Goal: Task Accomplishment & Management: Complete application form

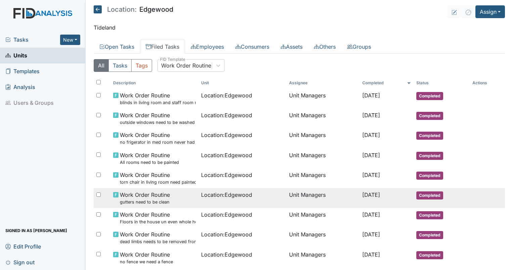
click at [164, 198] on span "Work Order Routine gutters need to be clean" at bounding box center [145, 198] width 50 height 14
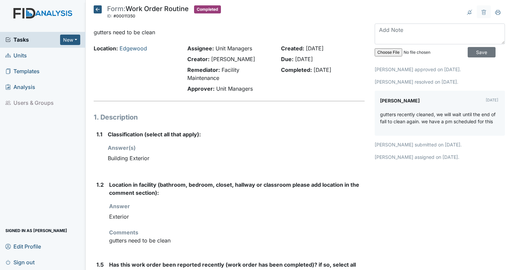
click at [458, 125] on div "gutters recently cleaned, we will wait until the end of fall to clean again. we…" at bounding box center [439, 120] width 119 height 19
click at [218, 116] on h1 "1. Description" at bounding box center [229, 117] width 271 height 10
click at [99, 10] on icon at bounding box center [98, 9] width 8 height 8
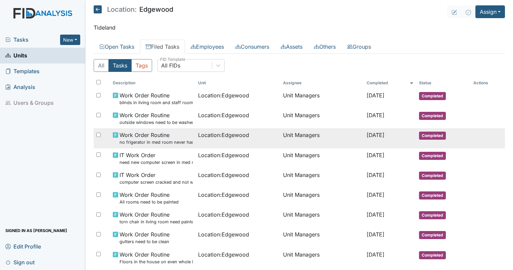
click at [150, 140] on small "no frigerator in med room never had one in there but got tagged" at bounding box center [155, 142] width 73 height 6
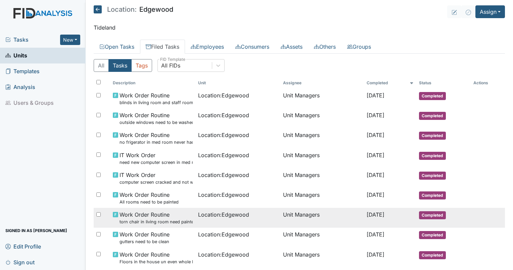
click at [169, 222] on small "torn chair in living room need painted" at bounding box center [155, 222] width 73 height 6
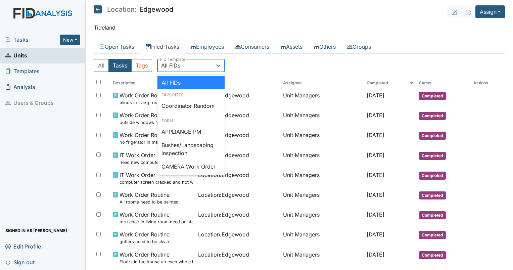
click at [185, 63] on div "All FIDs" at bounding box center [185, 65] width 54 height 12
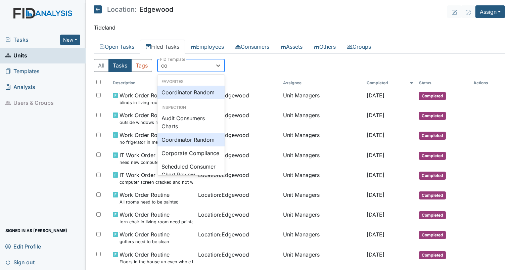
type input "coo"
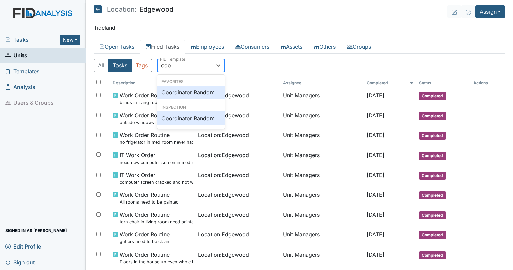
click at [195, 91] on div "Coordinator Random" at bounding box center [190, 92] width 67 height 13
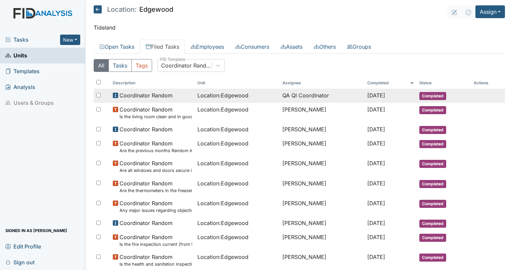
click at [297, 97] on td "QA QI Coordinator" at bounding box center [322, 96] width 85 height 14
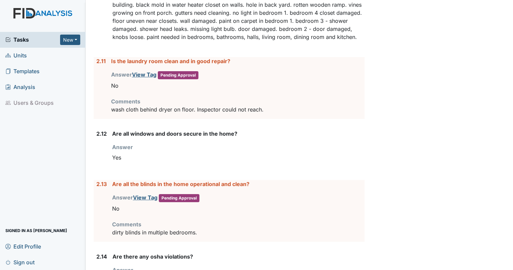
scroll to position [1333, 0]
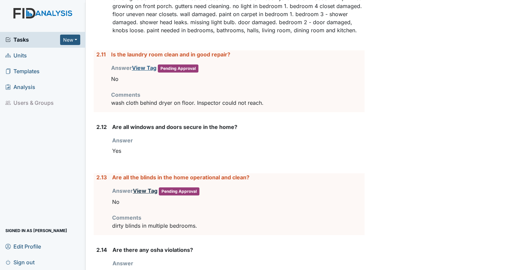
click at [145, 187] on link "View Tag" at bounding box center [145, 190] width 25 height 7
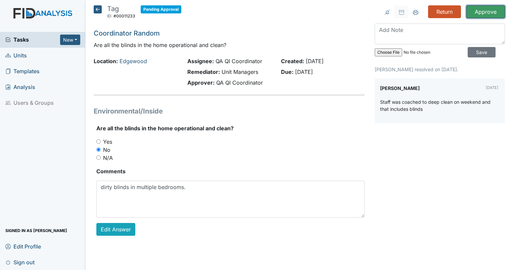
click at [484, 9] on input "Approve" at bounding box center [485, 11] width 39 height 13
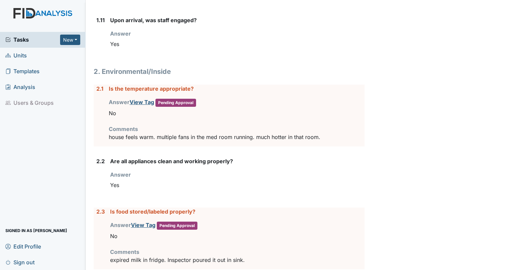
scroll to position [699, 0]
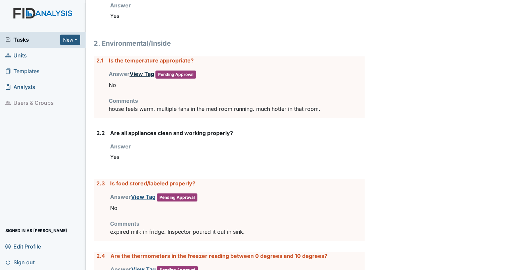
click at [140, 71] on link "View Tag" at bounding box center [142, 73] width 25 height 7
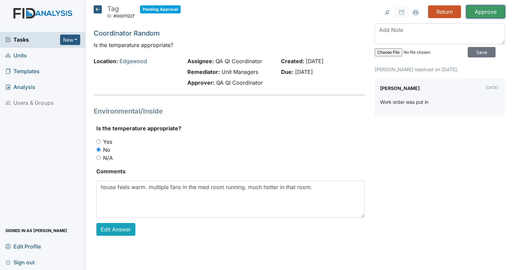
click at [480, 15] on input "Approve" at bounding box center [485, 11] width 39 height 13
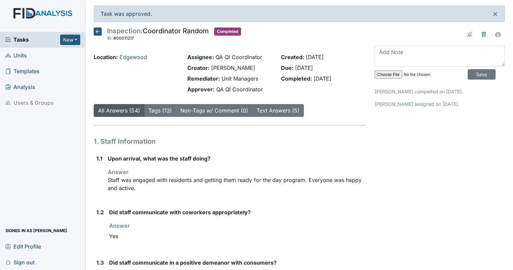
click at [311, 213] on strong "Did staff communicate with coworkers appropriately?" at bounding box center [236, 212] width 255 height 8
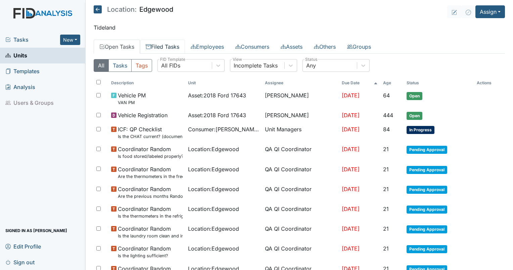
click at [161, 46] on link "Filed Tasks" at bounding box center [162, 47] width 45 height 14
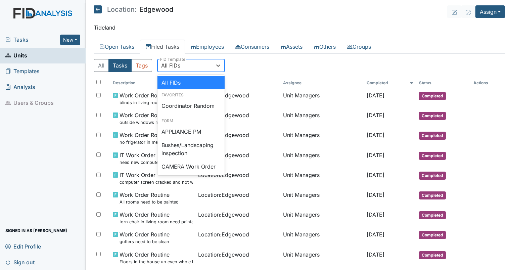
click at [176, 62] on div "All FIDs" at bounding box center [170, 65] width 19 height 8
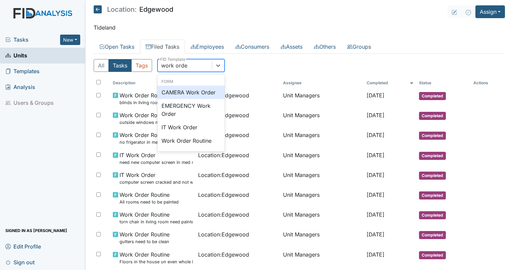
type input "work order"
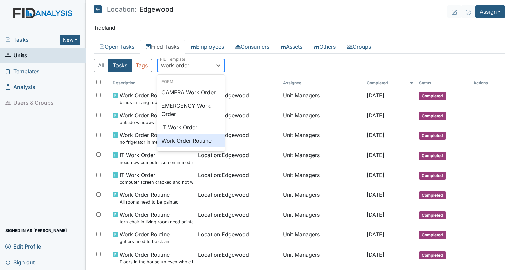
click at [175, 142] on div "Work Order Routine" at bounding box center [190, 140] width 67 height 13
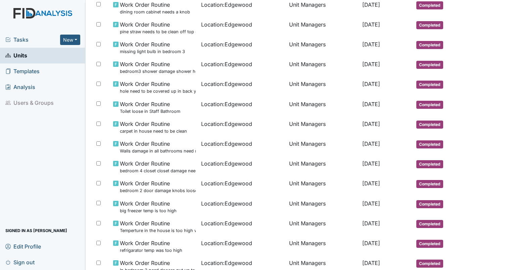
scroll to position [275, 0]
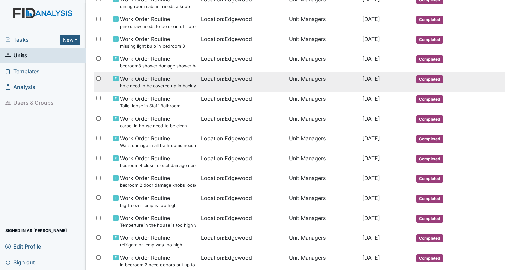
drag, startPoint x: 144, startPoint y: 81, endPoint x: 129, endPoint y: 79, distance: 15.5
click at [129, 79] on span "Work Order Routine hole need to be covered up in back yard" at bounding box center [158, 82] width 76 height 14
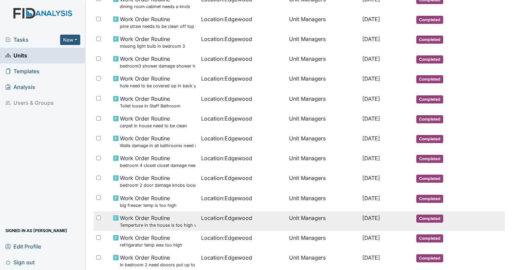
click at [166, 220] on span "Work Order Routine Temperture in the house is too high whole house" at bounding box center [158, 221] width 76 height 14
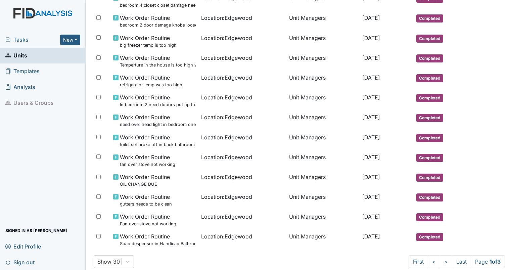
scroll to position [440, 0]
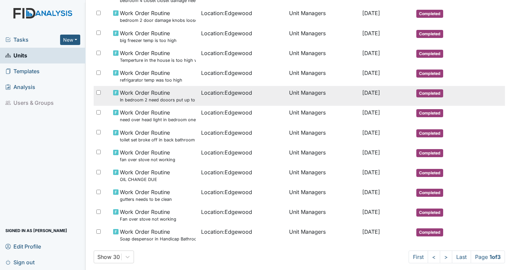
click at [167, 98] on small "In bedroom 2 need dooors put up to closet" at bounding box center [158, 100] width 76 height 6
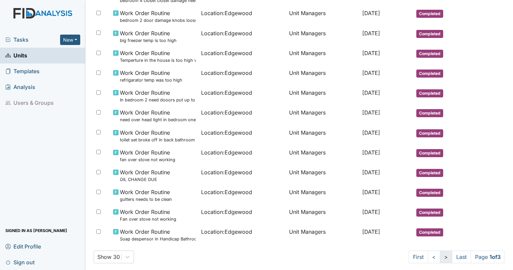
click at [440, 257] on link ">" at bounding box center [446, 256] width 12 height 13
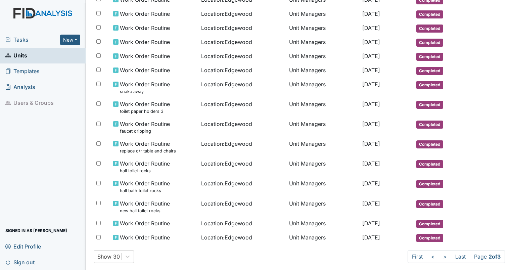
scroll to position [358, 0]
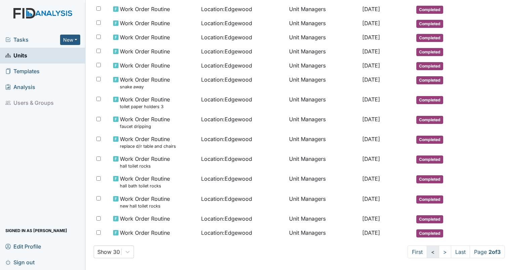
click at [427, 247] on link "<" at bounding box center [433, 251] width 12 height 13
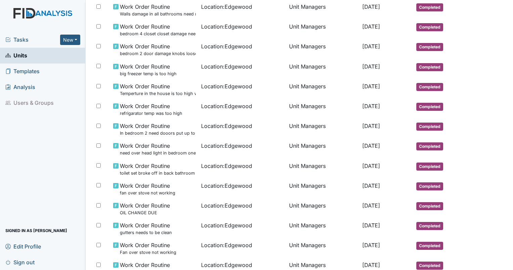
scroll to position [385, 0]
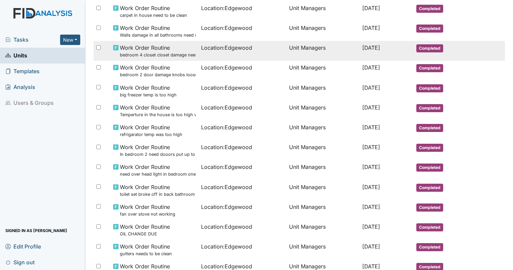
click at [149, 50] on span "Work Order Routine bedroom 4 closet closet damage need to be repaired" at bounding box center [158, 51] width 76 height 14
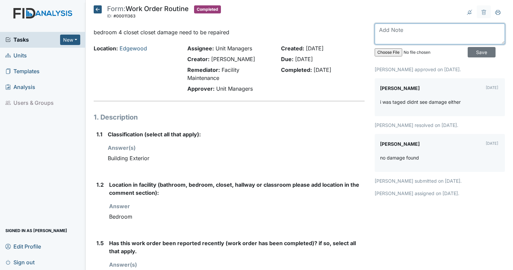
click at [388, 28] on textarea at bounding box center [440, 33] width 130 height 21
click at [435, 32] on textarea "damage is to outside of door from side table hitting when opened." at bounding box center [440, 33] width 130 height 21
type textarea "damage is to outside of closet door from side table hitting when opened."
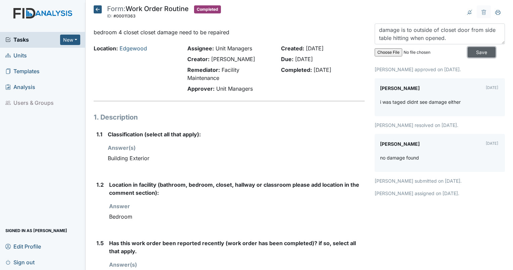
click at [477, 54] on input "Save" at bounding box center [482, 52] width 28 height 10
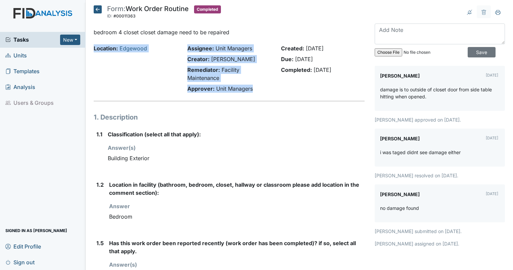
drag, startPoint x: 250, startPoint y: 89, endPoint x: 87, endPoint y: 44, distance: 169.4
click at [87, 44] on main "Form: Work Order Routine ID: #00011363 Completed Autosaving... bedroom 4 closet…" at bounding box center [299, 135] width 427 height 270
drag, startPoint x: 87, startPoint y: 44, endPoint x: 129, endPoint y: 53, distance: 42.6
click at [129, 53] on div "Location: Edgewood" at bounding box center [136, 69] width 94 height 51
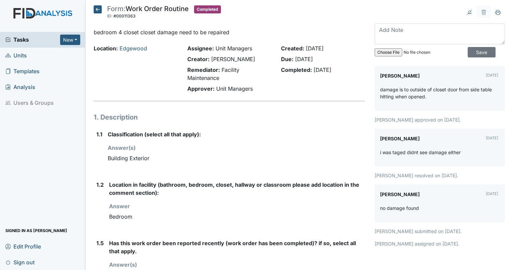
click at [134, 34] on p "bedroom 4 closet closet damage need to be repaired" at bounding box center [229, 32] width 271 height 8
click at [94, 8] on icon at bounding box center [98, 9] width 8 height 8
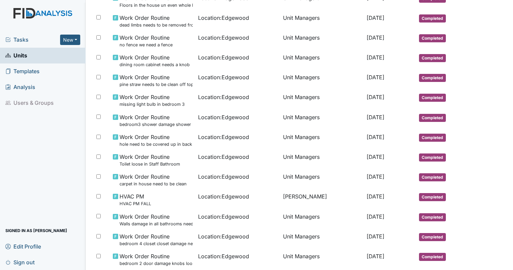
scroll to position [260, 0]
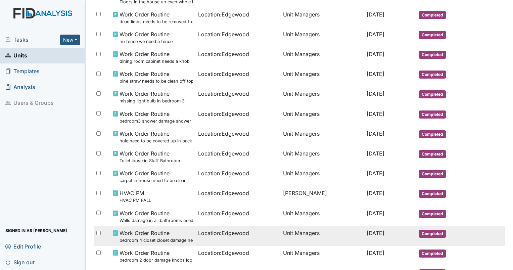
click at [154, 241] on small "bedroom 4 closet closet damage need to be repaired" at bounding box center [155, 240] width 73 height 6
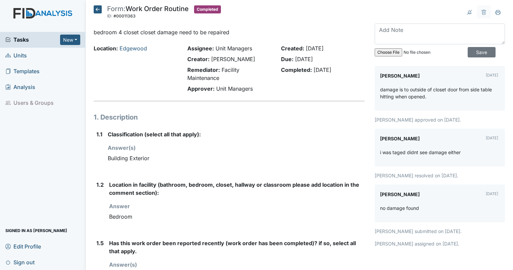
click at [352, 204] on div "Answer You must select one of the below options. Bedroom" at bounding box center [236, 212] width 255 height 21
click at [385, 50] on input "file" at bounding box center [420, 52] width 91 height 16
type input "C:\fakepath\beaufirt heights BR4 closet.jpg"
click at [471, 52] on input "Save" at bounding box center [482, 52] width 28 height 10
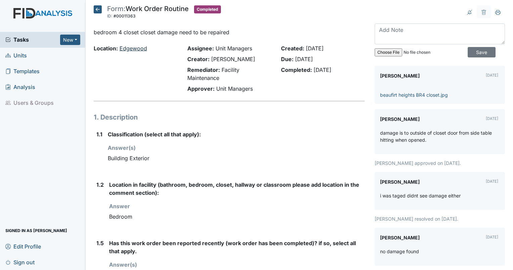
click at [136, 47] on link "Edgewood" at bounding box center [133, 48] width 28 height 7
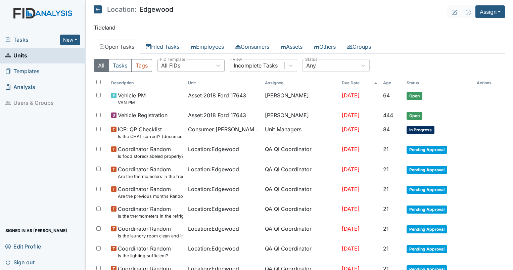
click at [189, 68] on div "All FIDs" at bounding box center [185, 65] width 54 height 12
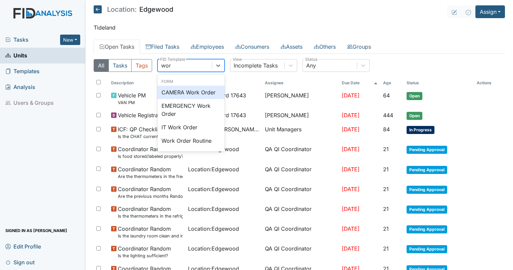
type input "work"
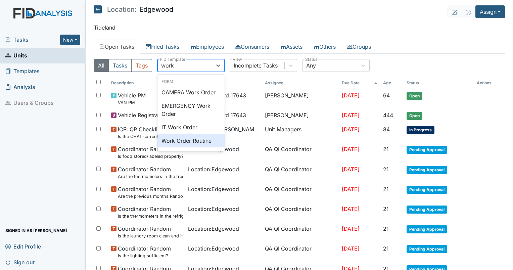
click at [184, 143] on div "Work Order Routine" at bounding box center [190, 140] width 67 height 13
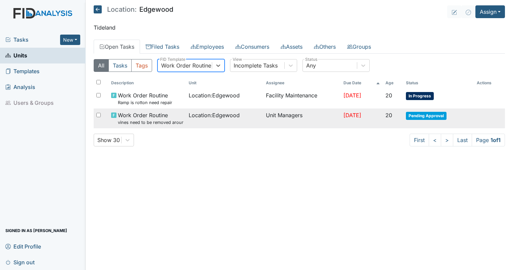
click at [132, 122] on small "vines need to be removed around the porch" at bounding box center [150, 122] width 65 height 6
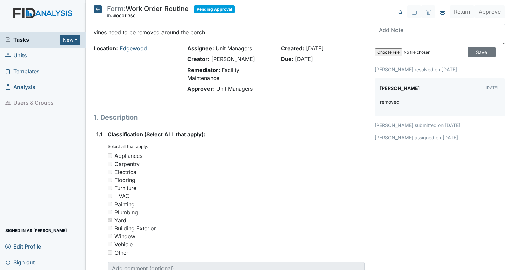
click at [95, 9] on icon at bounding box center [98, 9] width 8 height 8
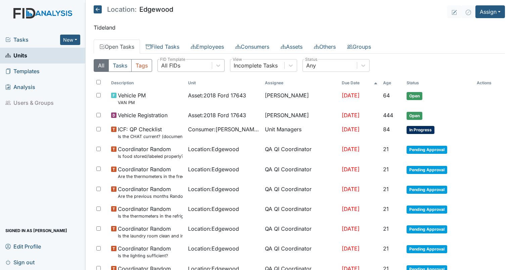
click at [183, 64] on div "All FIDs" at bounding box center [185, 65] width 54 height 12
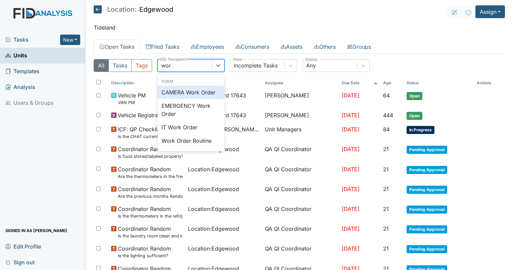
type input "work"
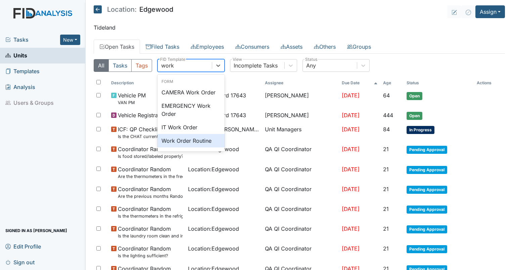
click at [183, 138] on div "Work Order Routine" at bounding box center [190, 140] width 67 height 13
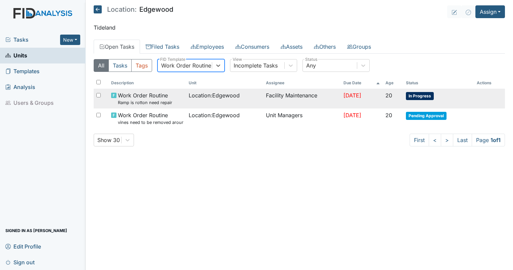
click at [143, 92] on span "Work Order Routine Ramp is rotton need repair" at bounding box center [145, 98] width 54 height 14
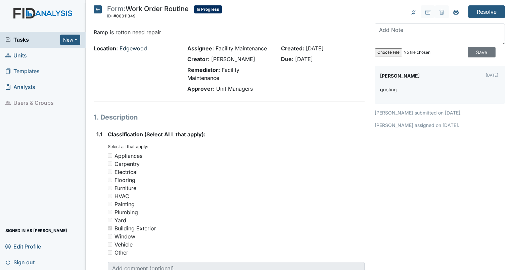
click at [136, 47] on link "Edgewood" at bounding box center [133, 48] width 28 height 7
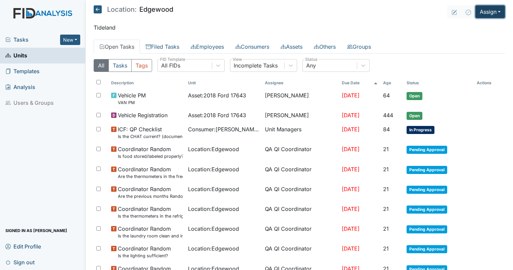
click at [480, 13] on button "Assign" at bounding box center [490, 11] width 30 height 13
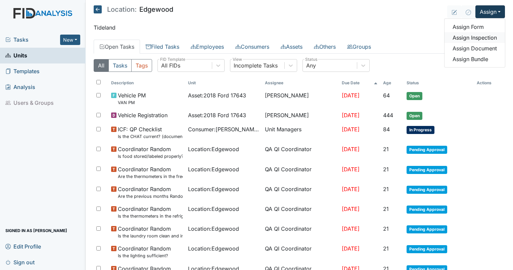
click at [472, 37] on link "Assign Inspection" at bounding box center [474, 37] width 60 height 11
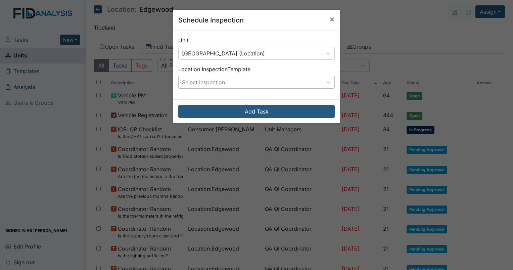
click at [222, 81] on div "Select Inspection" at bounding box center [203, 82] width 43 height 8
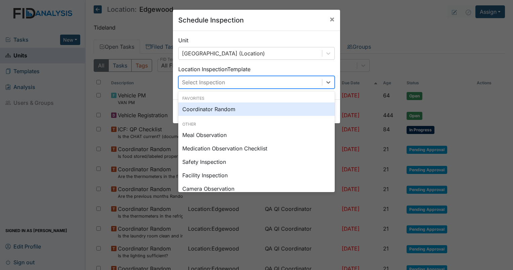
click at [203, 112] on div "Coordinator Random" at bounding box center [256, 108] width 156 height 13
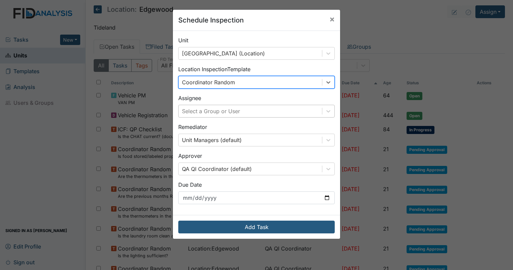
click at [205, 111] on div "Select a Group or User" at bounding box center [211, 111] width 58 height 8
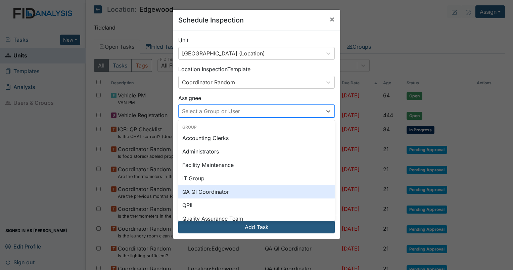
click at [196, 189] on div "QA QI Coordinator" at bounding box center [256, 191] width 156 height 13
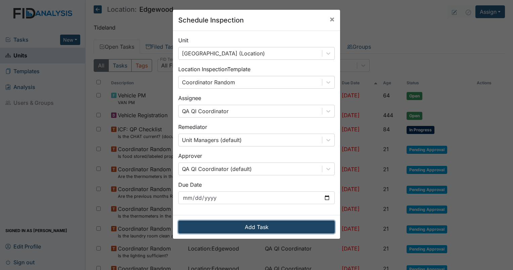
click at [249, 224] on button "Add Task" at bounding box center [256, 227] width 156 height 13
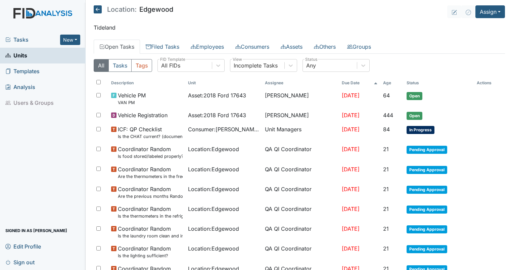
click at [388, 83] on th "Age" at bounding box center [391, 82] width 23 height 11
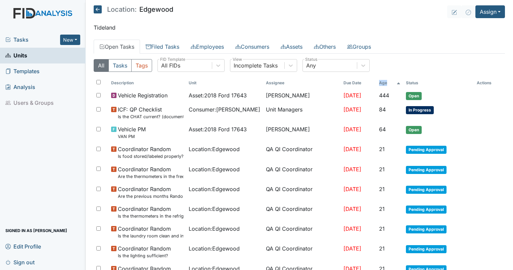
click at [388, 83] on th "Age" at bounding box center [389, 82] width 27 height 11
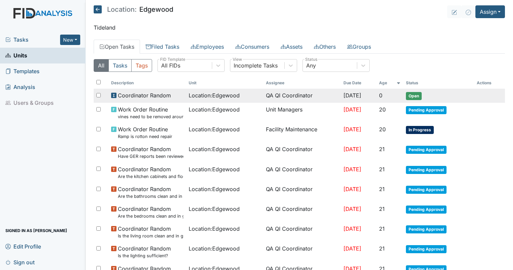
click at [139, 96] on span "Coordinator Random" at bounding box center [144, 95] width 53 height 8
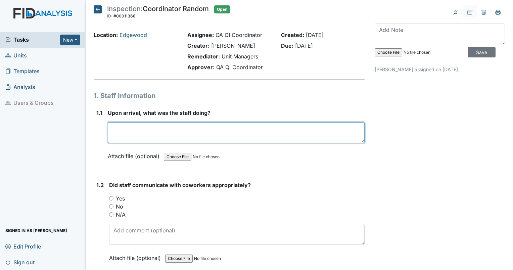
click at [142, 129] on textarea at bounding box center [236, 132] width 257 height 21
type textarea "house was empty"
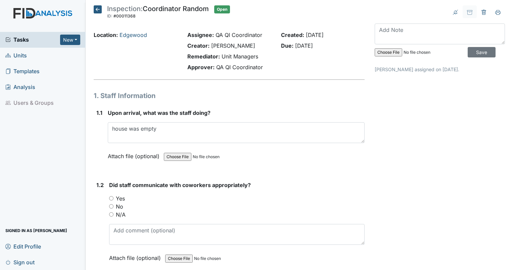
click at [112, 212] on input "N/A" at bounding box center [111, 214] width 4 height 4
radio input "true"
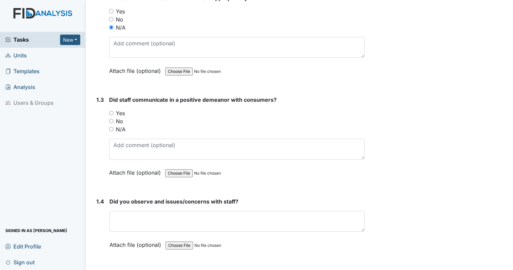
scroll to position [193, 0]
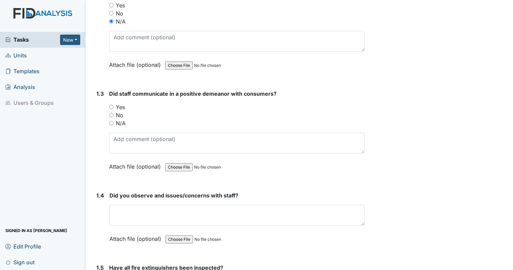
click at [109, 124] on input "N/A" at bounding box center [111, 123] width 4 height 4
radio input "true"
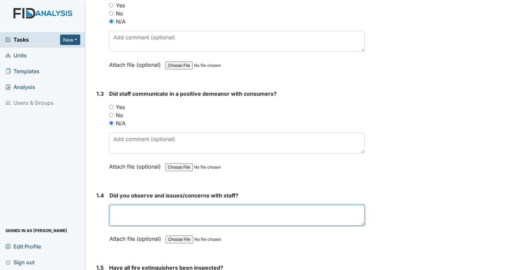
click at [160, 214] on textarea at bounding box center [236, 215] width 255 height 21
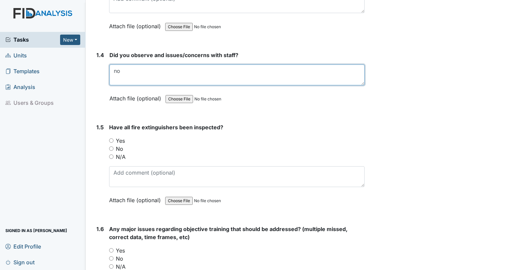
scroll to position [339, 0]
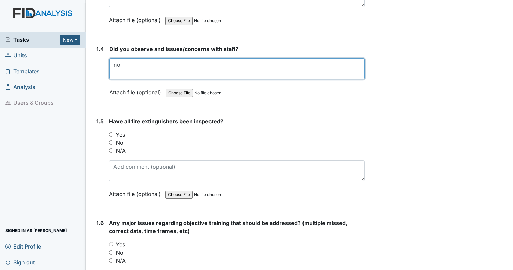
type textarea "no"
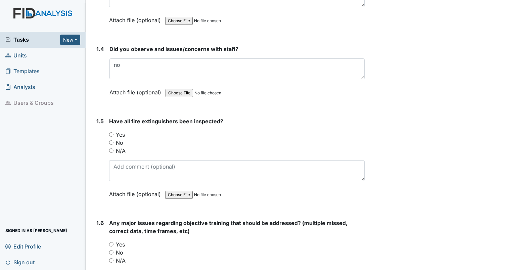
click at [111, 141] on input "No" at bounding box center [111, 142] width 4 height 4
radio input "true"
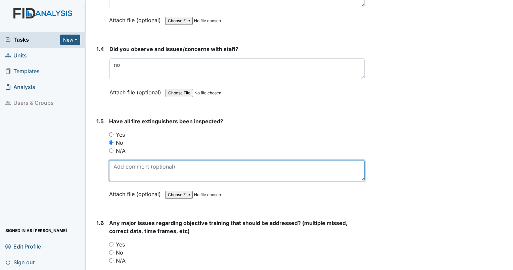
click at [129, 168] on textarea at bounding box center [236, 170] width 255 height 21
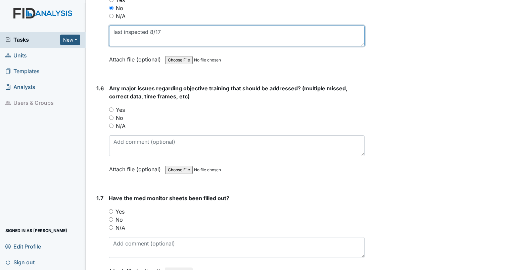
scroll to position [480, 0]
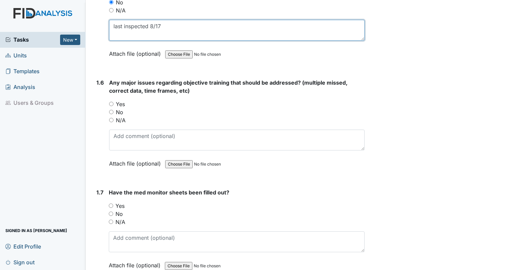
type textarea "last inspected 8/17"
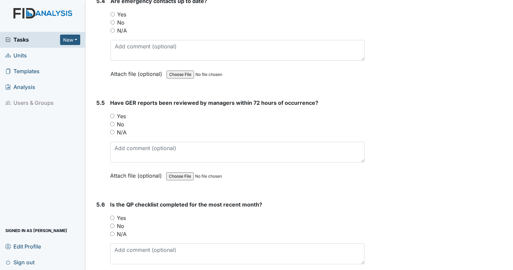
scroll to position [4839, 0]
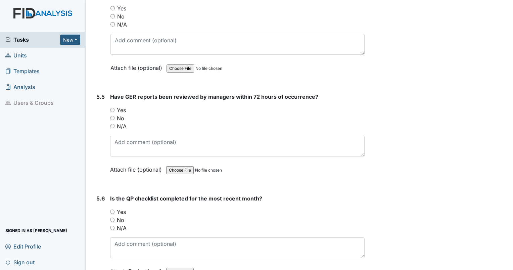
click at [111, 116] on input "No" at bounding box center [112, 118] width 4 height 4
radio input "true"
click at [156, 117] on div "Have GER reports been reviewed by managers within 72 hours of occurrence? You m…" at bounding box center [237, 136] width 254 height 86
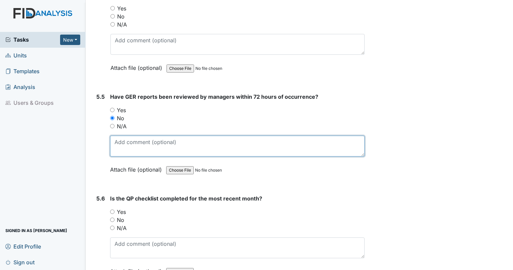
click at [153, 136] on textarea at bounding box center [237, 146] width 254 height 21
type textarea "9/12 event not reviewed."
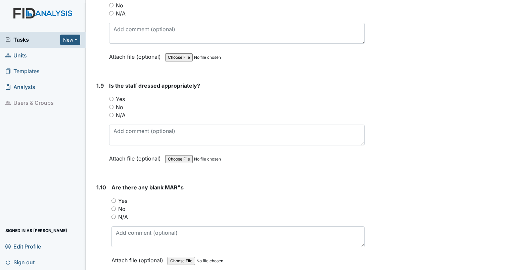
scroll to position [802, 0]
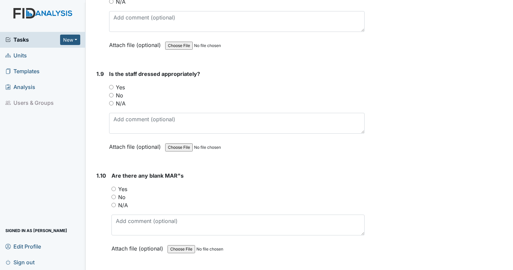
click at [114, 187] on input "Yes" at bounding box center [113, 189] width 4 height 4
radio input "true"
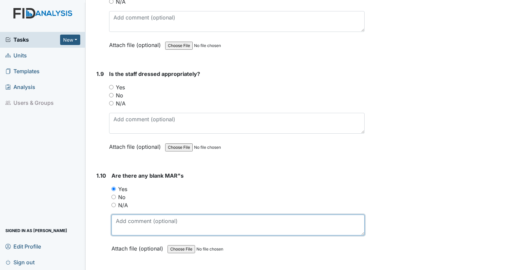
click at [135, 225] on textarea at bounding box center [237, 224] width 253 height 21
type textarea "Trulicity 9/4 MW."
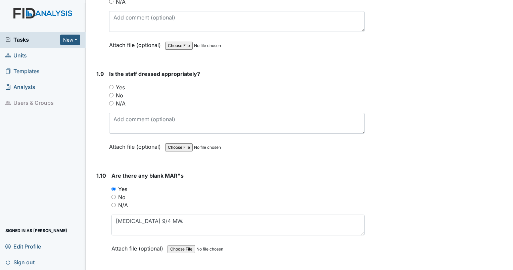
click at [111, 103] on div "N/A" at bounding box center [236, 103] width 255 height 8
click at [111, 101] on input "N/A" at bounding box center [111, 103] width 4 height 4
radio input "true"
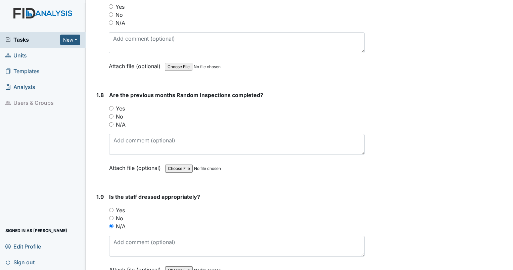
scroll to position [661, 0]
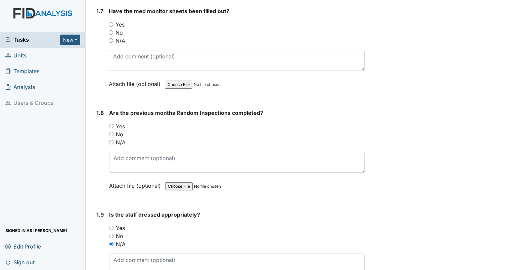
click at [111, 124] on input "Yes" at bounding box center [111, 126] width 4 height 4
radio input "true"
click at [110, 22] on input "Yes" at bounding box center [111, 24] width 4 height 4
radio input "true"
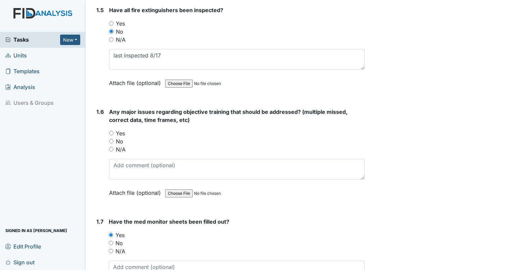
scroll to position [450, 0]
click at [111, 132] on input "Yes" at bounding box center [111, 133] width 4 height 4
radio input "true"
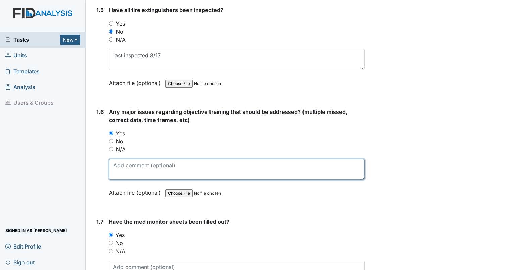
click at [135, 161] on textarea at bounding box center [236, 169] width 255 height 21
paste textarea "HS004- exercise 30 minutes (MWS) 2nd shift"
click at [250, 161] on textarea "HS004- exercise 30 minutes (MWS) 2nd shift" at bounding box center [236, 169] width 255 height 21
click at [113, 167] on textarea "HS004- exercise 30 minutes (MWS) 2nd shift expired goal." at bounding box center [236, 169] width 255 height 21
click at [236, 163] on textarea "CT HS004- exercise 30 minutes (MWS) 2nd shift expired goal." at bounding box center [236, 169] width 255 height 21
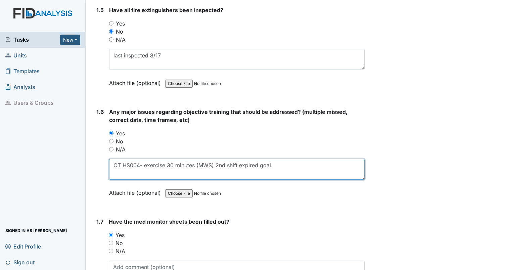
click at [236, 163] on textarea "CT HS004- exercise 30 minutes (MWS) 2nd shift expired goal." at bounding box center [236, 169] width 255 height 21
click at [239, 163] on textarea "CT HS004- exercise 30 minutes (MWS) 2nd shift expired goal." at bounding box center [236, 169] width 255 height 21
click at [239, 162] on textarea "CT HS004- exercise 30 minutes (MWS) 2nd shift expired goal." at bounding box center [236, 169] width 255 height 21
click at [238, 162] on textarea "CT HS004- exercise 30 minutes (MWS) 2nd shift expired goal." at bounding box center [236, 169] width 255 height 21
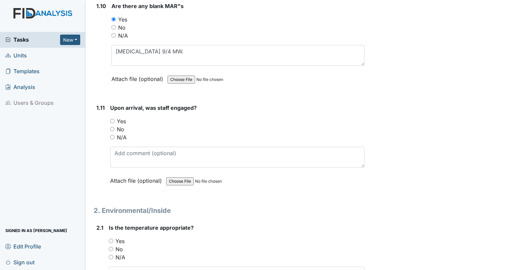
scroll to position [1006, 0]
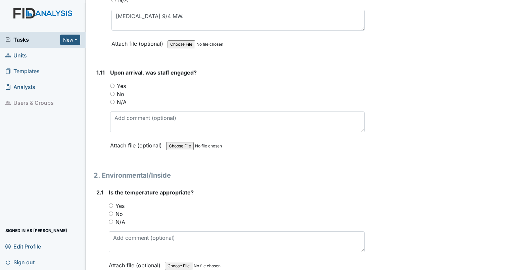
type textarea "CT HS004- exercise 30 minutes (MWS) 2nd shift. expired goal."
click at [111, 100] on input "N/A" at bounding box center [112, 102] width 4 height 4
radio input "true"
click at [112, 203] on input "Yes" at bounding box center [111, 205] width 4 height 4
radio input "true"
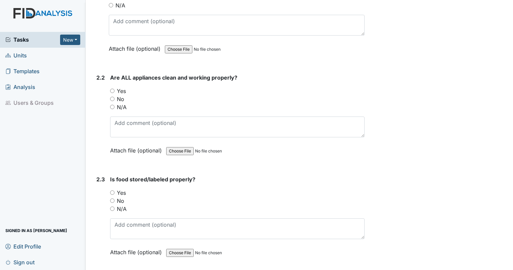
scroll to position [1240, 0]
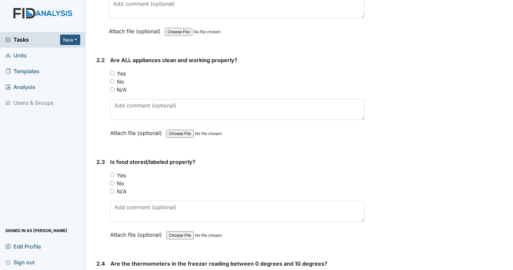
click at [112, 71] on input "Yes" at bounding box center [112, 73] width 4 height 4
radio input "true"
click at [111, 173] on input "Yes" at bounding box center [112, 175] width 4 height 4
radio input "true"
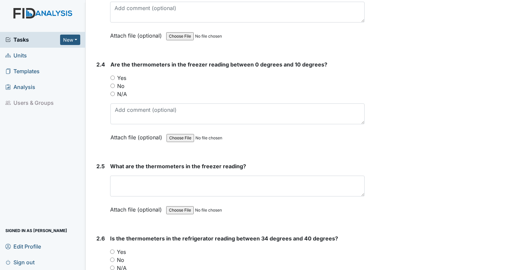
scroll to position [1445, 0]
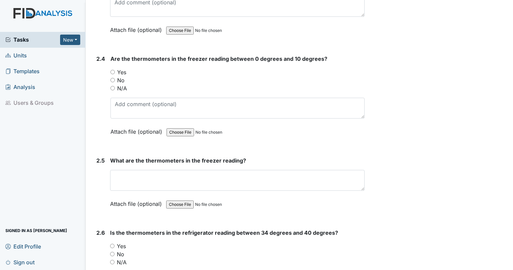
click at [112, 70] on input "Yes" at bounding box center [112, 72] width 4 height 4
radio input "true"
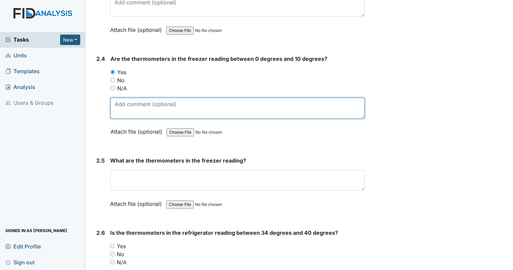
click at [127, 101] on textarea at bounding box center [237, 108] width 254 height 21
type textarea "2"
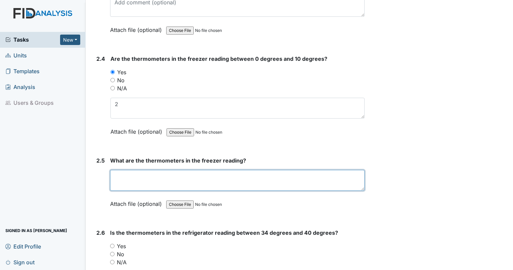
click at [132, 178] on textarea at bounding box center [237, 180] width 254 height 21
type textarea "2"
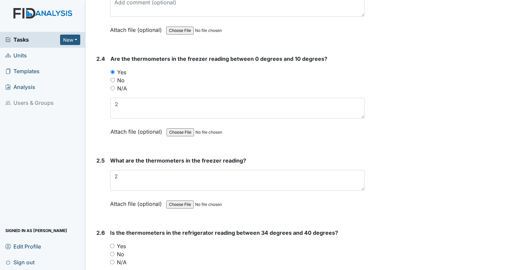
click at [112, 244] on input "Yes" at bounding box center [112, 246] width 4 height 4
radio input "true"
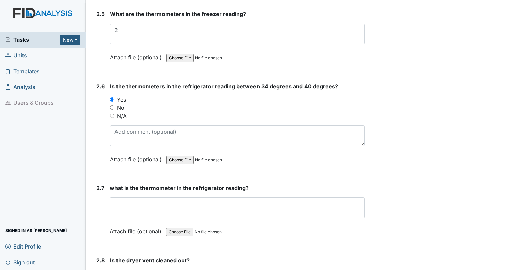
scroll to position [1597, 0]
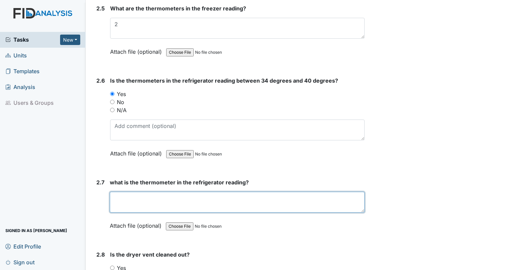
click at [232, 192] on textarea at bounding box center [237, 202] width 255 height 21
type textarea "35"
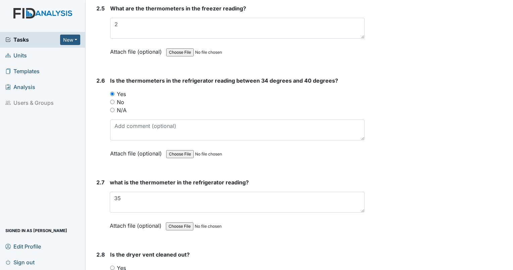
click at [110, 266] on input "Yes" at bounding box center [112, 268] width 4 height 4
radio input "true"
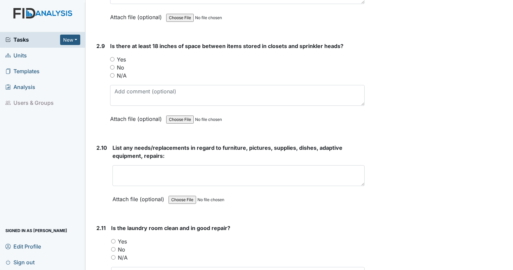
scroll to position [1925, 0]
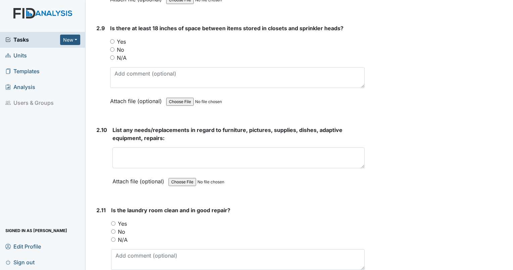
click at [112, 39] on input "Yes" at bounding box center [112, 41] width 4 height 4
radio input "true"
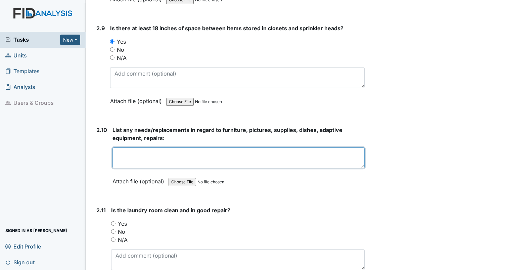
click at [149, 147] on textarea at bounding box center [238, 157] width 252 height 21
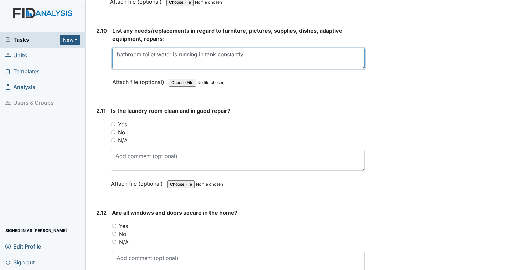
scroll to position [2048, 0]
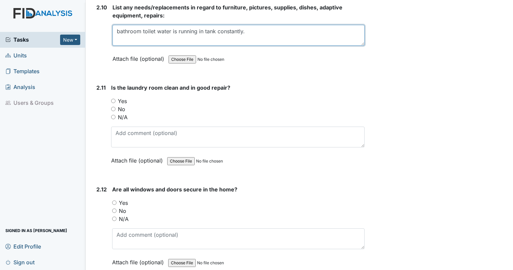
type textarea "bathroom toilet water is running in tank constantly."
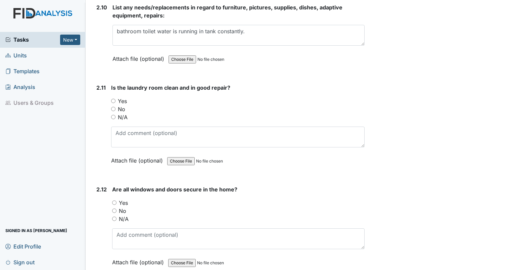
click at [114, 97] on div "Yes" at bounding box center [237, 101] width 253 height 8
click at [113, 99] on input "Yes" at bounding box center [113, 101] width 4 height 4
radio input "true"
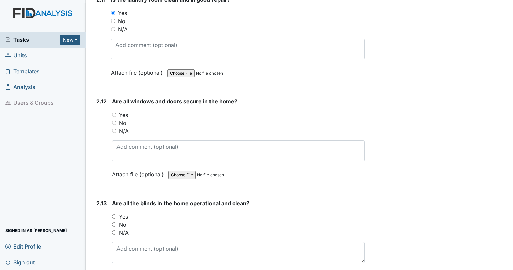
scroll to position [2153, 0]
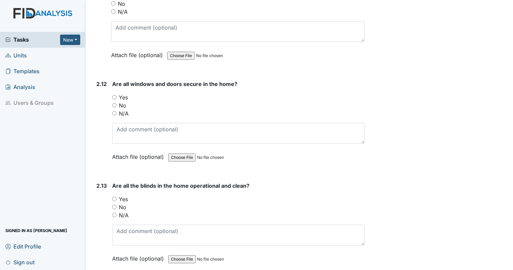
click at [116, 95] on input "Yes" at bounding box center [114, 97] width 4 height 4
radio input "true"
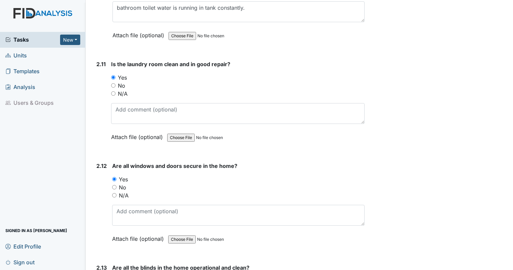
scroll to position [2042, 0]
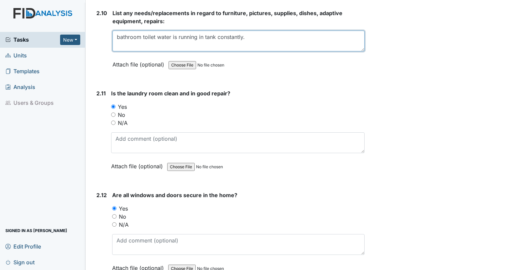
click at [268, 38] on textarea "bathroom toilet water is running in tank constantly." at bounding box center [238, 41] width 252 height 21
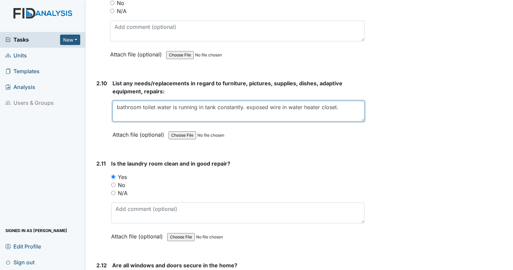
scroll to position [1966, 0]
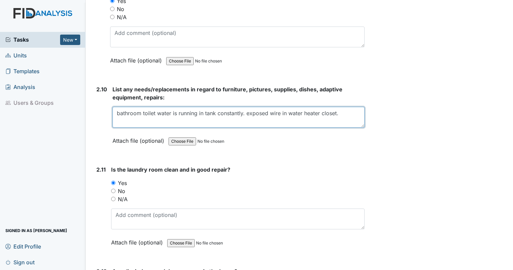
type textarea "bathroom toilet water is running in tank constantly. exposed wire in water heat…"
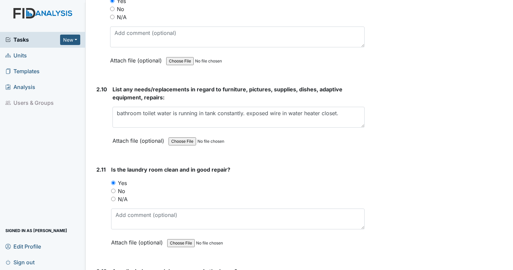
click at [71, 142] on div "Tasks New Form Inspection Document Bundle Units Templates Analysis Users & Grou…" at bounding box center [43, 151] width 86 height 238
click at [175, 134] on input "file" at bounding box center [213, 141] width 91 height 16
type input "C:\fakepath\beaufort heights water heater closet.jpg"
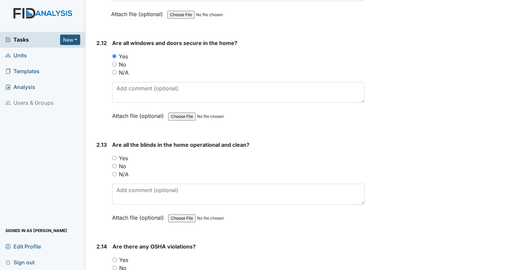
scroll to position [2206, 0]
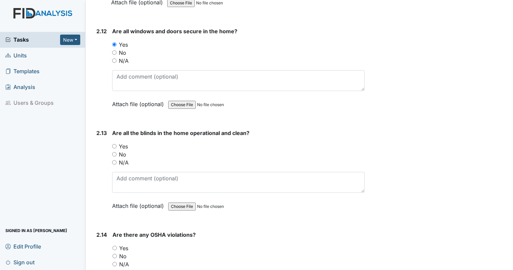
click at [113, 144] on input "Yes" at bounding box center [114, 146] width 4 height 4
radio input "true"
click at [115, 254] on input "No" at bounding box center [114, 256] width 4 height 4
radio input "true"
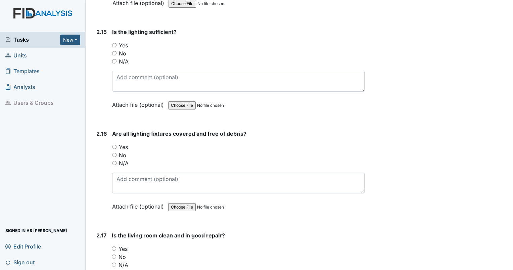
scroll to position [2516, 0]
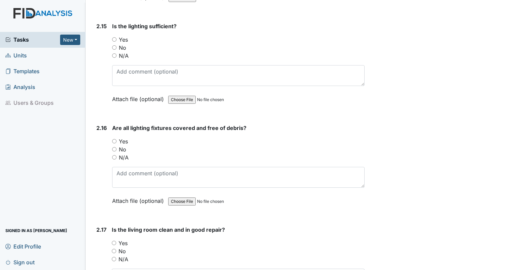
click at [113, 37] on input "Yes" at bounding box center [114, 39] width 4 height 4
radio input "true"
click at [114, 139] on input "Yes" at bounding box center [114, 141] width 4 height 4
radio input "true"
click at [114, 241] on input "Yes" at bounding box center [114, 243] width 4 height 4
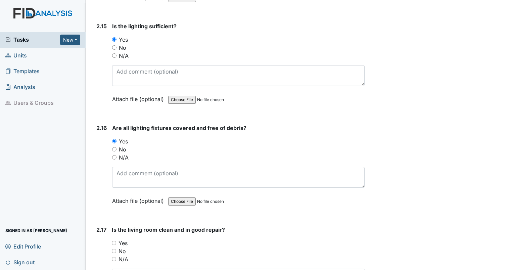
radio input "true"
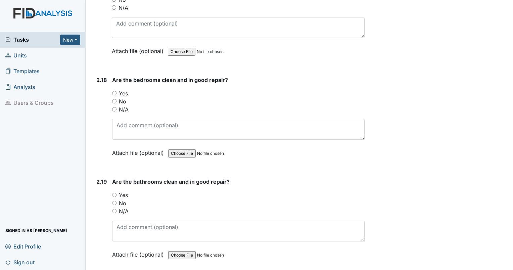
scroll to position [2761, 0]
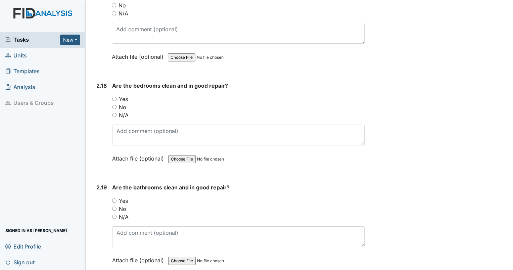
click at [113, 97] on input "Yes" at bounding box center [114, 99] width 4 height 4
radio input "true"
click at [114, 206] on input "No" at bounding box center [114, 208] width 4 height 4
radio input "true"
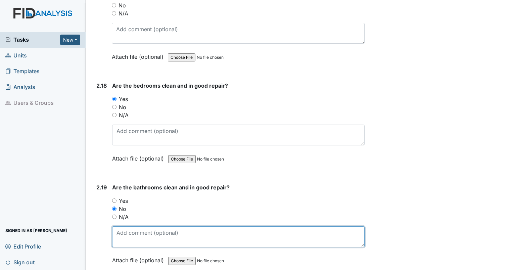
click at [126, 228] on textarea at bounding box center [238, 236] width 252 height 21
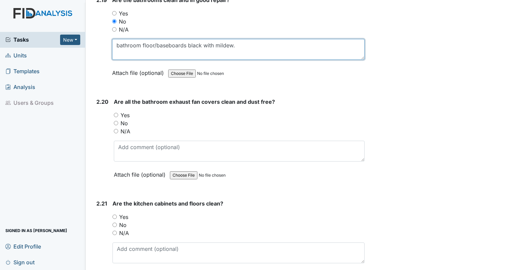
scroll to position [2966, 0]
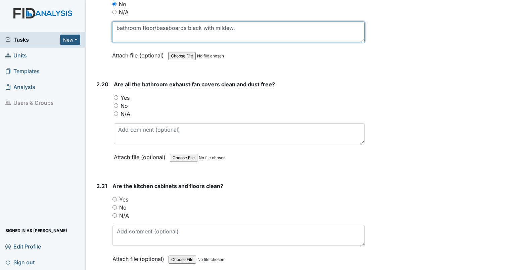
type textarea "bathroom floor/baseboards black with mildew."
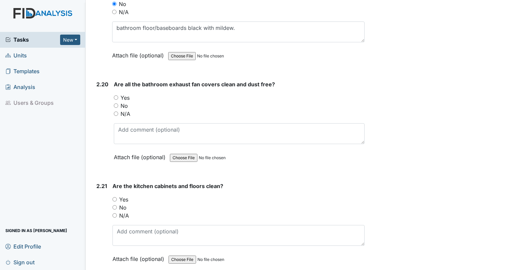
click at [115, 95] on input "Yes" at bounding box center [116, 97] width 4 height 4
radio input "true"
click at [113, 197] on input "Yes" at bounding box center [114, 199] width 4 height 4
radio input "true"
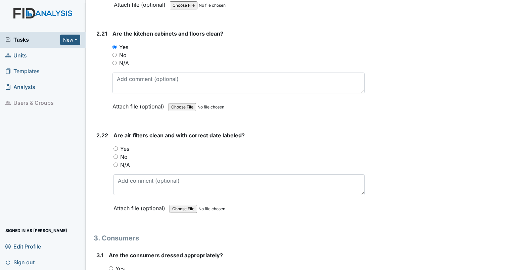
scroll to position [3101, 0]
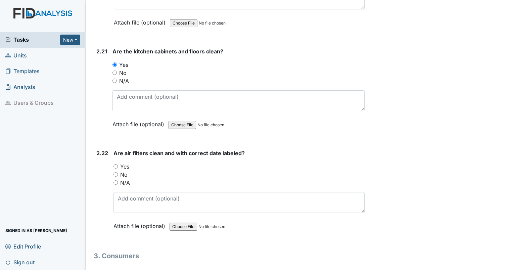
click at [113, 164] on input "Yes" at bounding box center [115, 166] width 4 height 4
radio input "true"
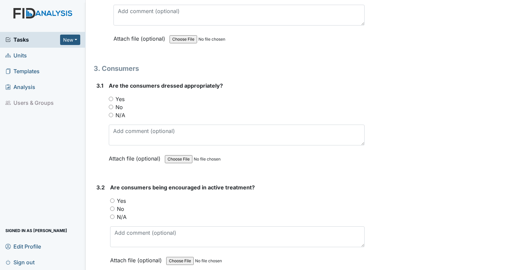
scroll to position [3300, 0]
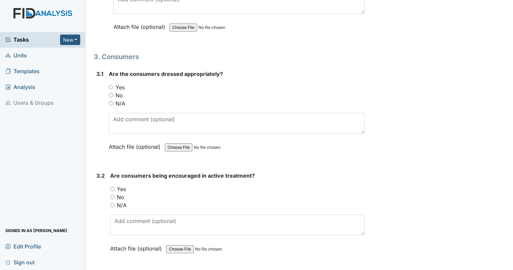
click at [110, 101] on input "N/A" at bounding box center [111, 103] width 4 height 4
radio input "true"
click at [113, 203] on input "N/A" at bounding box center [112, 205] width 4 height 4
radio input "true"
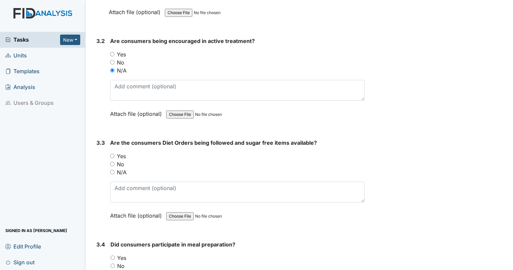
scroll to position [3481, 0]
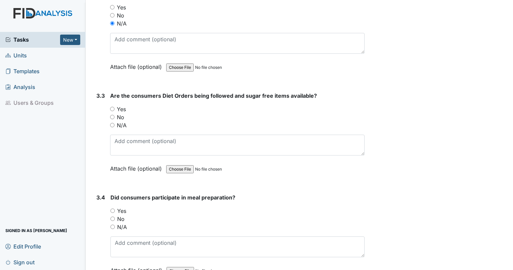
click at [114, 107] on input "Yes" at bounding box center [112, 109] width 4 height 4
radio input "true"
click at [110, 215] on div "3.4 Did consumers participate in meal preparation? You must select one of the b…" at bounding box center [229, 238] width 271 height 91
click at [110, 216] on div "3.4 Did consumers participate in meal preparation? You must select one of the b…" at bounding box center [229, 238] width 271 height 91
click at [112, 225] on input "N/A" at bounding box center [112, 227] width 4 height 4
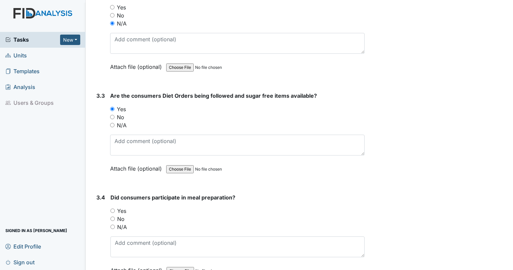
radio input "true"
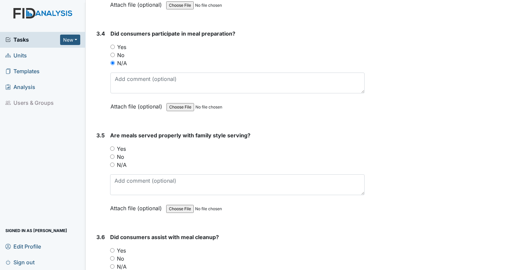
scroll to position [3704, 0]
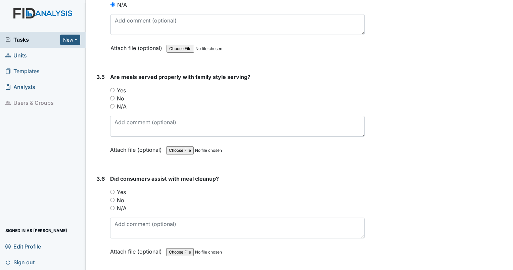
click at [110, 104] on input "N/A" at bounding box center [112, 106] width 4 height 4
radio input "true"
click at [113, 206] on input "N/A" at bounding box center [112, 208] width 4 height 4
radio input "true"
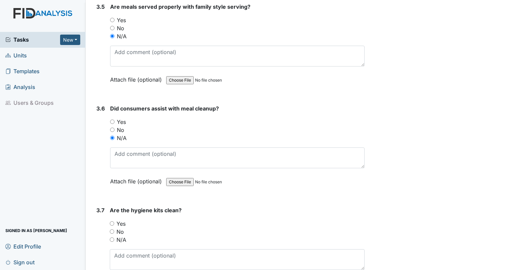
scroll to position [3850, 0]
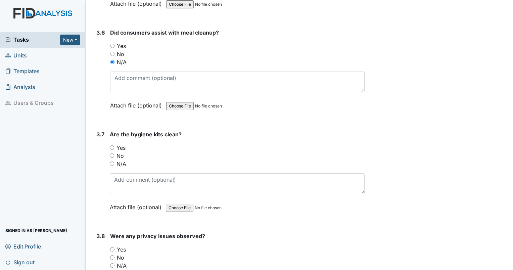
click at [112, 145] on input "Yes" at bounding box center [112, 147] width 4 height 4
radio input "true"
click at [113, 255] on input "No" at bounding box center [112, 257] width 4 height 4
radio input "true"
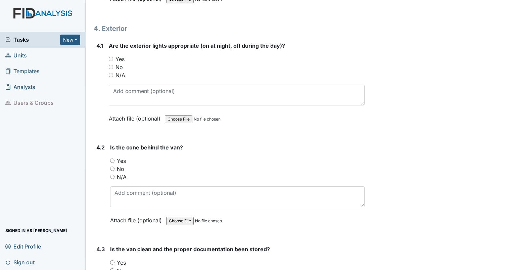
scroll to position [4154, 0]
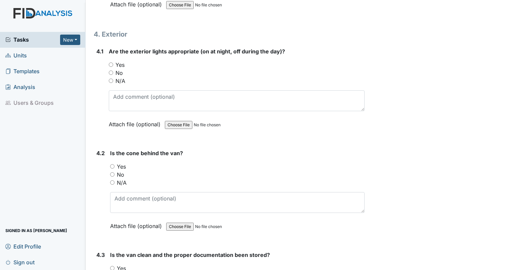
click at [111, 62] on input "Yes" at bounding box center [111, 64] width 4 height 4
radio input "true"
click at [110, 180] on input "N/A" at bounding box center [112, 182] width 4 height 4
radio input "true"
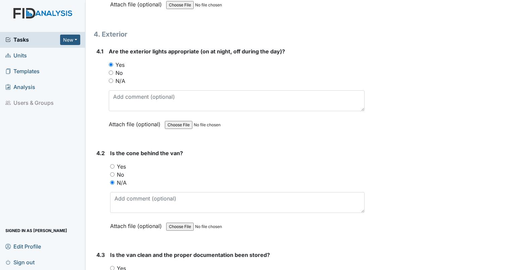
radio input "true"
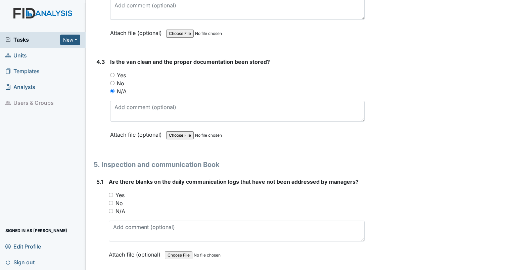
scroll to position [4365, 0]
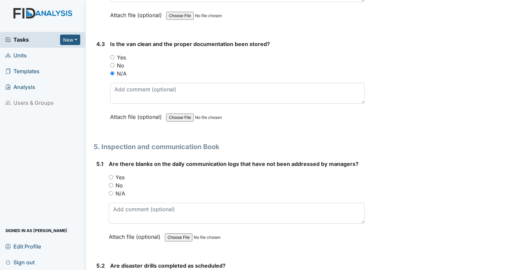
click at [110, 183] on input "No" at bounding box center [111, 185] width 4 height 4
radio input "true"
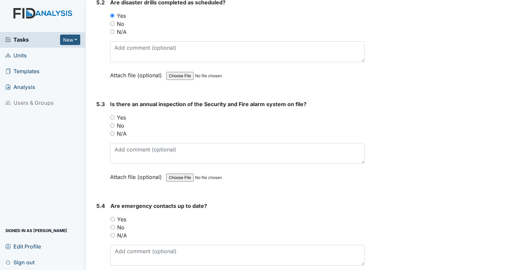
scroll to position [4663, 0]
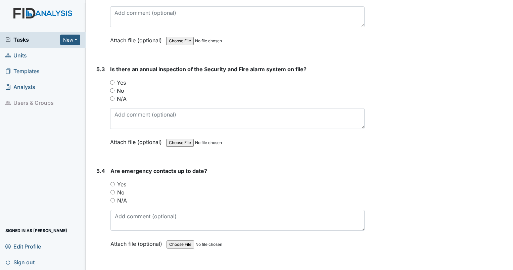
click at [110, 80] on input "Yes" at bounding box center [112, 82] width 4 height 4
radio input "true"
click at [112, 180] on div "Yes" at bounding box center [237, 184] width 254 height 8
click at [113, 182] on input "Yes" at bounding box center [112, 184] width 4 height 4
radio input "true"
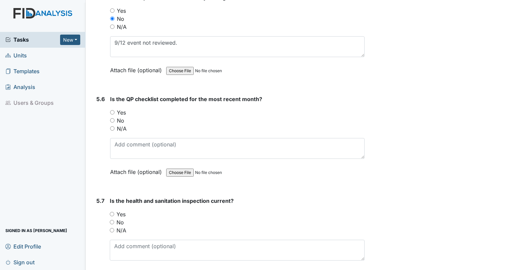
scroll to position [4944, 0]
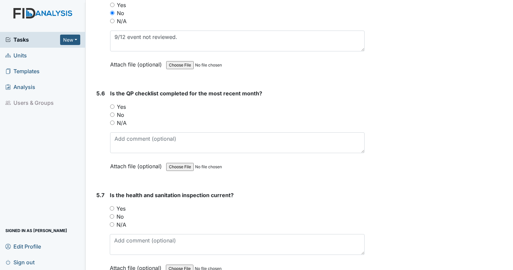
click at [111, 104] on input "Yes" at bounding box center [112, 106] width 4 height 4
radio input "true"
click at [112, 204] on div "Yes" at bounding box center [237, 208] width 255 height 8
click at [111, 206] on input "Yes" at bounding box center [112, 208] width 4 height 4
radio input "true"
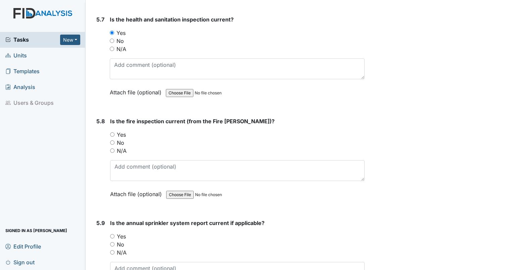
scroll to position [5119, 0]
click at [110, 132] on input "Yes" at bounding box center [112, 134] width 4 height 4
radio input "true"
click at [113, 232] on div "Yes" at bounding box center [237, 236] width 254 height 8
click at [111, 234] on input "Yes" at bounding box center [112, 236] width 4 height 4
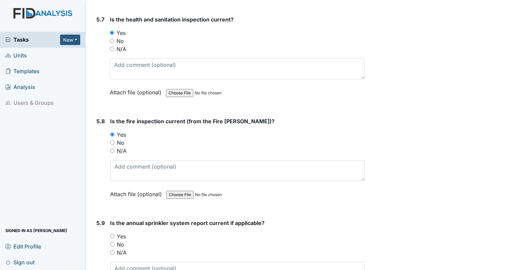
radio input "true"
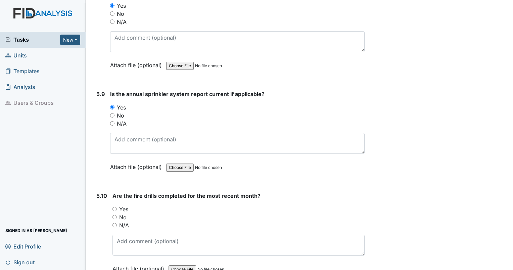
scroll to position [5271, 0]
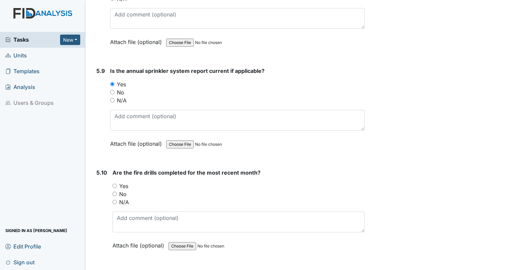
click at [113, 184] on input "Yes" at bounding box center [114, 186] width 4 height 4
radio input "true"
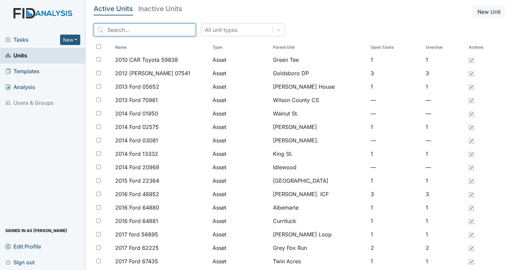
click at [116, 29] on input "search" at bounding box center [145, 29] width 102 height 13
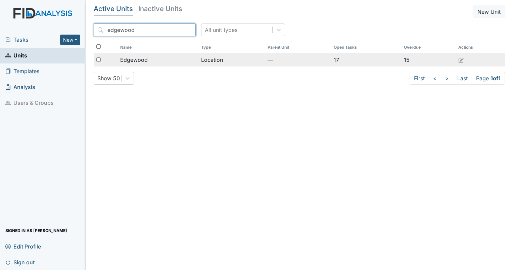
type input "edgewood"
click at [139, 56] on span "Edgewood" at bounding box center [134, 60] width 28 height 8
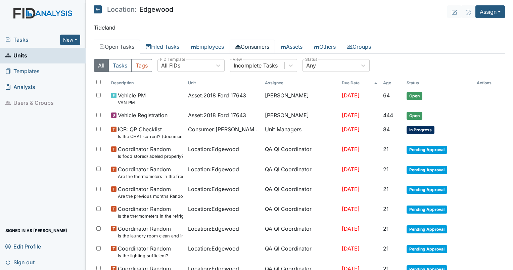
click at [251, 46] on link "Consumers" at bounding box center [252, 47] width 45 height 14
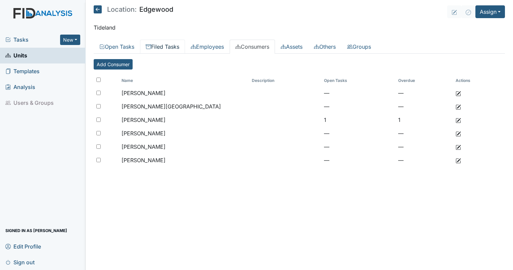
click at [161, 51] on link "Filed Tasks" at bounding box center [162, 47] width 45 height 14
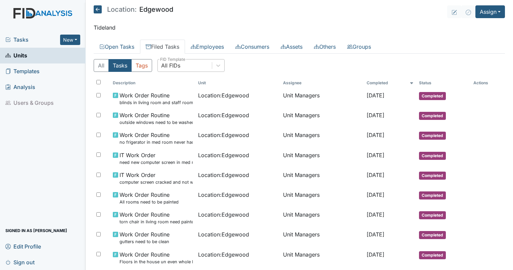
click at [172, 68] on div "All FIDs" at bounding box center [170, 65] width 19 height 8
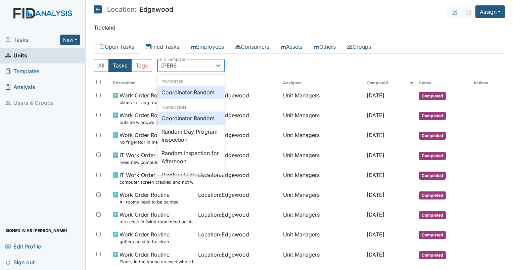
type input "random"
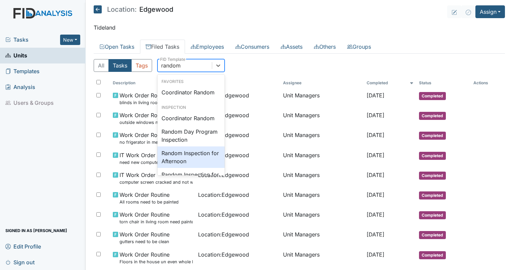
click at [186, 159] on div "Random Inspection for Afternoon" at bounding box center [190, 156] width 67 height 21
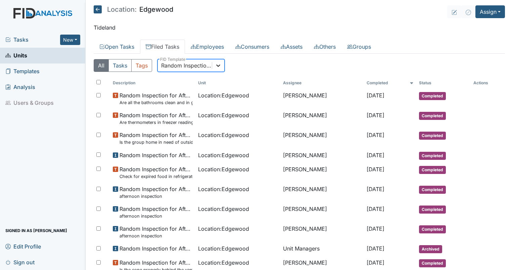
click at [223, 66] on div at bounding box center [218, 65] width 12 height 12
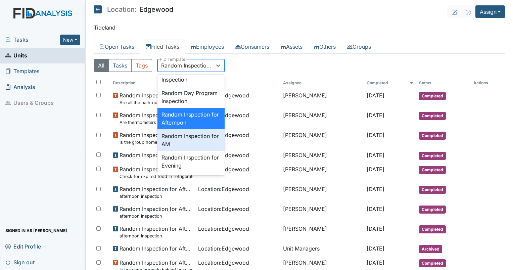
scroll to position [611, 0]
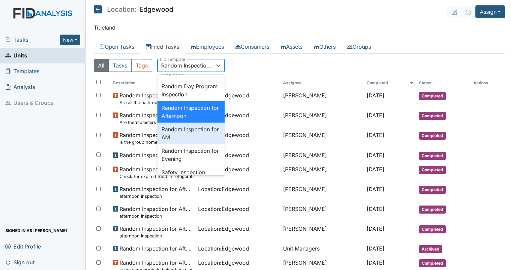
click at [203, 144] on div "Random Inspection for AM" at bounding box center [190, 133] width 67 height 21
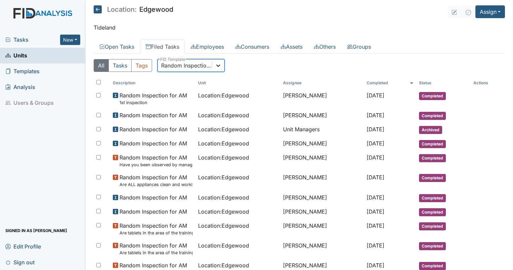
click at [217, 63] on icon at bounding box center [218, 65] width 7 height 7
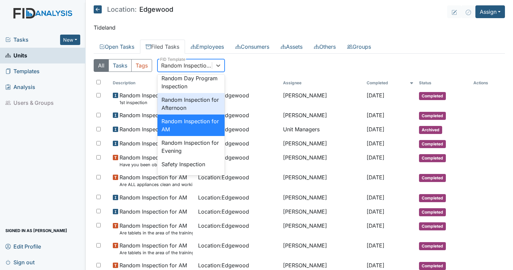
scroll to position [632, 0]
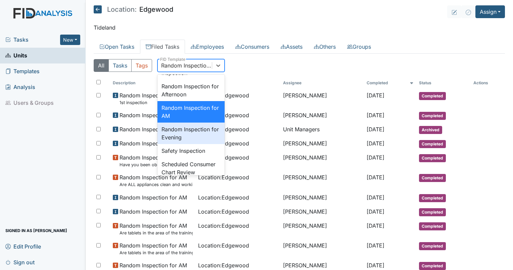
click at [198, 144] on div "Random Inspection for Evening" at bounding box center [190, 133] width 67 height 21
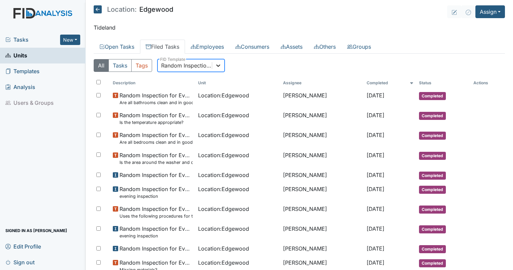
click at [218, 65] on icon at bounding box center [218, 65] width 4 height 2
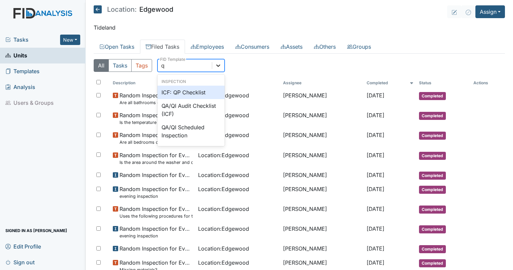
scroll to position [0, 0]
type input "qp"
click at [199, 86] on div "ICF: QP Checklist" at bounding box center [190, 92] width 67 height 13
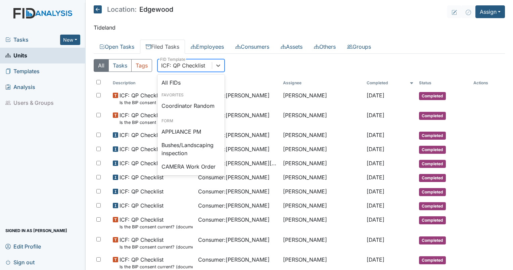
click at [194, 65] on div "ICF: QP Checklist" at bounding box center [183, 65] width 44 height 8
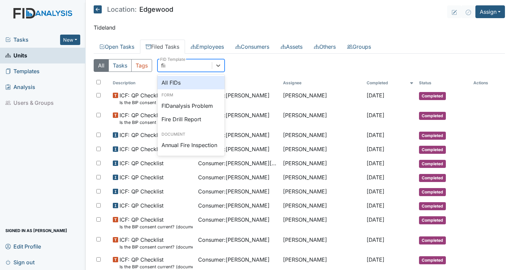
type input "fire"
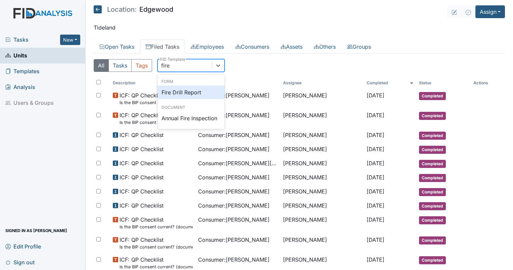
click at [177, 90] on div "Fire Drill Report" at bounding box center [190, 92] width 67 height 13
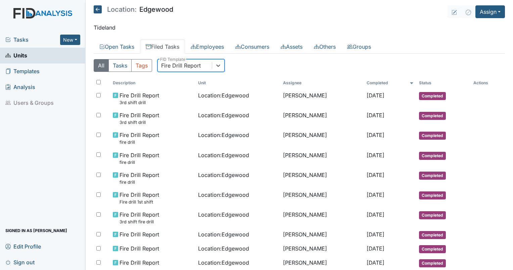
click at [193, 65] on div "Fire Drill Report" at bounding box center [181, 65] width 40 height 8
type input "disas"
click at [182, 89] on div "Disaster Drill Report" at bounding box center [190, 92] width 67 height 13
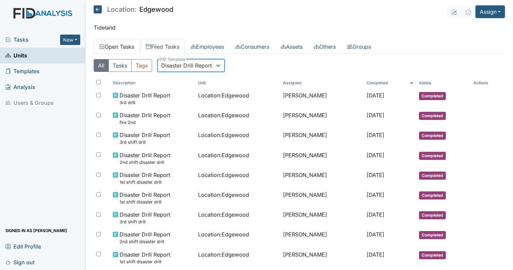
click at [114, 48] on link "Open Tasks" at bounding box center [117, 47] width 46 height 14
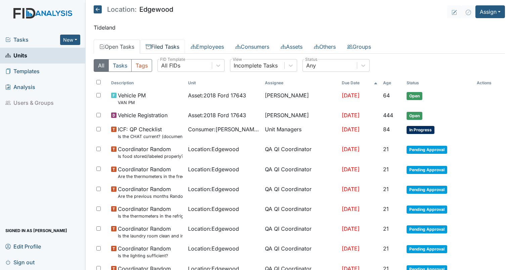
click at [151, 47] on icon at bounding box center [148, 46] width 5 height 5
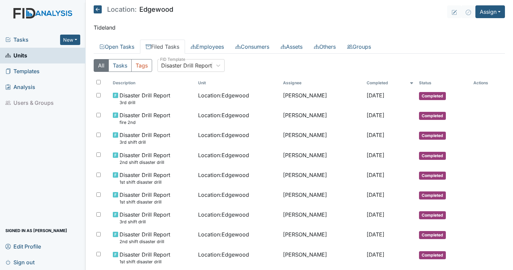
click at [16, 40] on span "Tasks" at bounding box center [32, 40] width 55 height 8
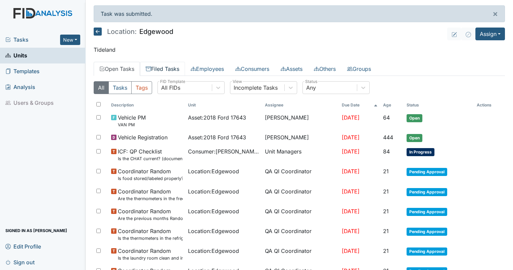
click at [166, 72] on link "Filed Tasks" at bounding box center [162, 69] width 45 height 14
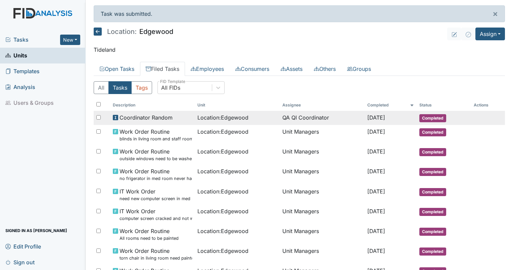
click at [311, 113] on td "QA QI Coordinator" at bounding box center [322, 118] width 85 height 14
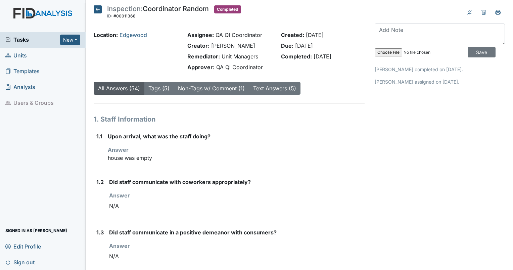
click at [98, 9] on icon at bounding box center [98, 9] width 8 height 8
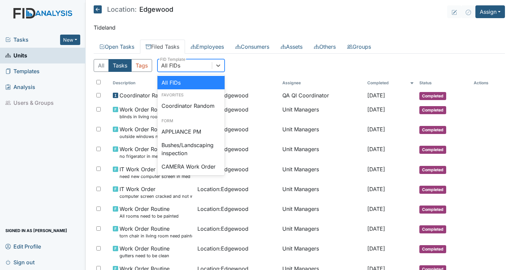
click at [176, 65] on div "All FIDs" at bounding box center [170, 65] width 19 height 8
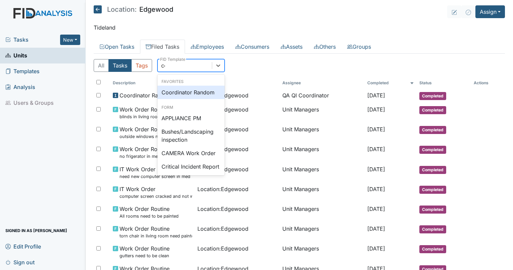
type input "coo"
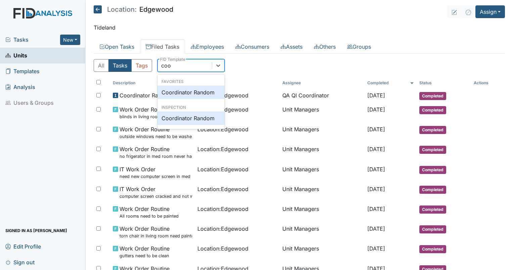
click at [189, 118] on div "Coordinator Random" at bounding box center [190, 117] width 67 height 13
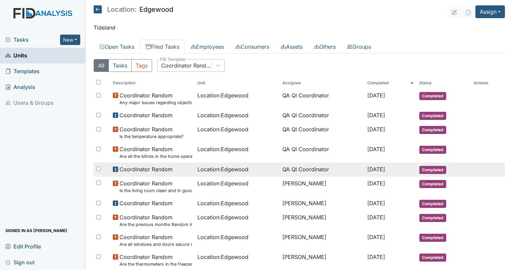
click at [212, 171] on span "Location : [GEOGRAPHIC_DATA]" at bounding box center [222, 169] width 51 height 8
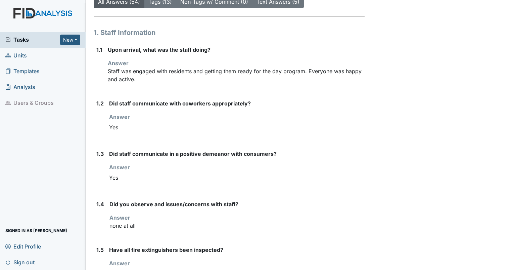
scroll to position [62, 0]
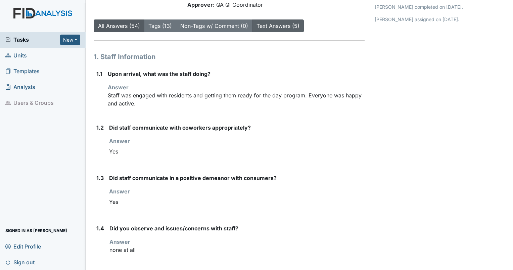
click at [266, 27] on link "Text Answers (5)" at bounding box center [277, 25] width 43 height 7
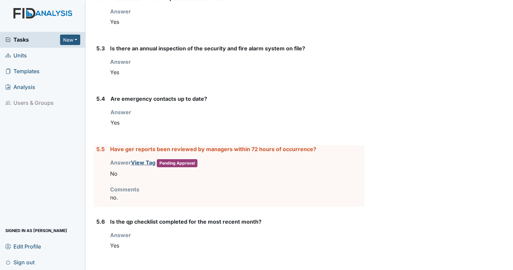
scroll to position [2827, 0]
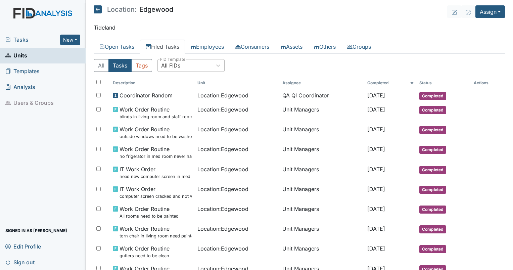
click at [190, 68] on div "All FIDs" at bounding box center [185, 65] width 54 height 12
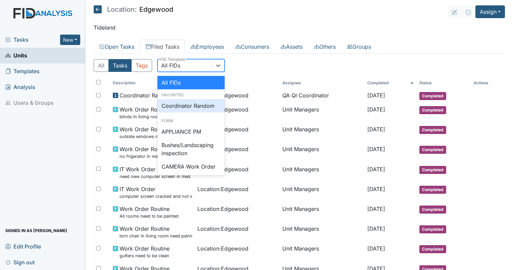
click at [182, 101] on div "Coordinator Random" at bounding box center [190, 105] width 67 height 13
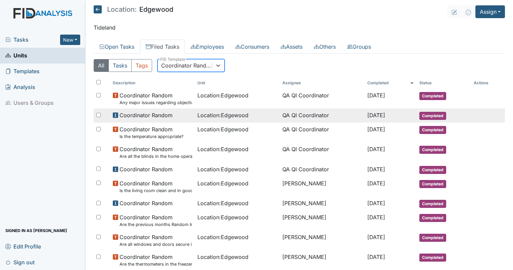
click at [244, 112] on span "Location : Edgewood" at bounding box center [222, 115] width 51 height 8
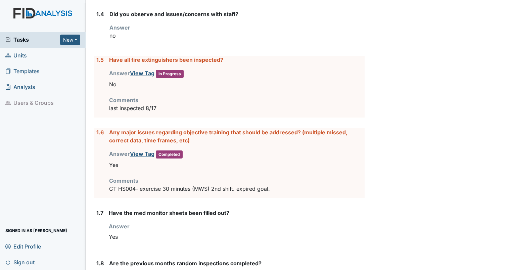
scroll to position [278, 0]
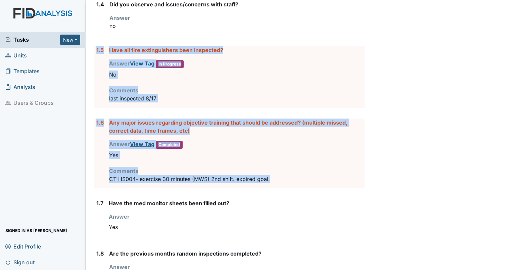
drag, startPoint x: 278, startPoint y: 174, endPoint x: 93, endPoint y: 46, distance: 225.0
drag, startPoint x: 93, startPoint y: 46, endPoint x: 115, endPoint y: 51, distance: 22.5
copy form "1.5 Have all fire extinguishers been inspected? Answer View Tag In Progress You…"
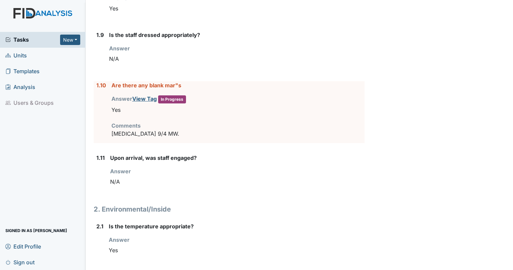
scroll to position [550, 0]
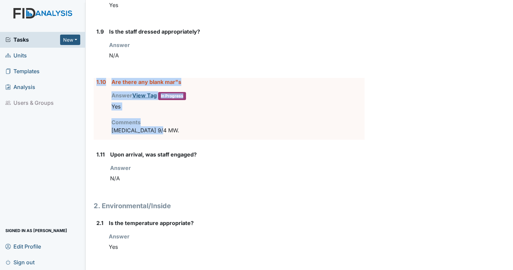
drag, startPoint x: 157, startPoint y: 129, endPoint x: 95, endPoint y: 80, distance: 78.8
click at [95, 80] on div "1.10 Are there any blank mar"s Answer View Tag In Progress You must select one …" at bounding box center [229, 109] width 271 height 62
drag, startPoint x: 95, startPoint y: 80, endPoint x: 111, endPoint y: 82, distance: 15.9
copy div "1.10 Are there any blank mar"s Answer View Tag In Progress You must select one …"
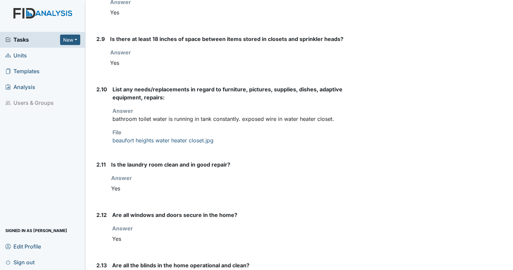
scroll to position [1146, 0]
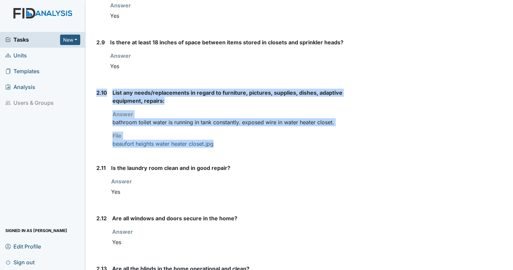
drag, startPoint x: 221, startPoint y: 140, endPoint x: 91, endPoint y: 93, distance: 137.4
drag, startPoint x: 91, startPoint y: 93, endPoint x: 127, endPoint y: 92, distance: 35.9
copy div "2.10 List any needs/replacements in regard to furniture, pictures, supplies, di…"
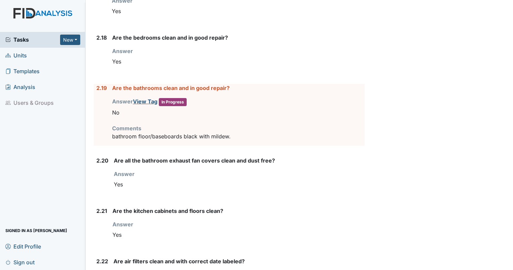
scroll to position [1638, 0]
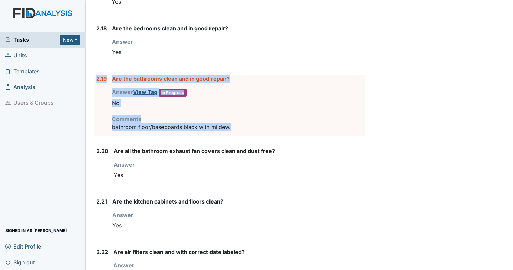
drag, startPoint x: 250, startPoint y: 121, endPoint x: 94, endPoint y: 78, distance: 161.7
click at [94, 78] on div "2.19 Are the bathrooms clean and in good repair? Answer View Tag In Progress Yo…" at bounding box center [229, 106] width 271 height 62
drag, startPoint x: 94, startPoint y: 78, endPoint x: 116, endPoint y: 75, distance: 22.3
copy div "2.19 Are the bathrooms clean and in good repair? Answer View Tag In Progress Yo…"
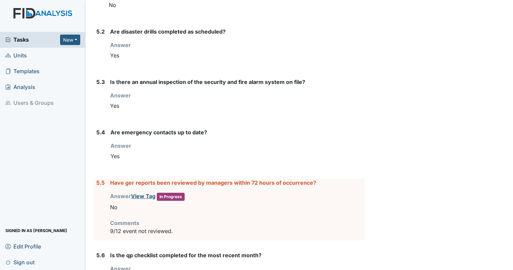
scroll to position [2629, 0]
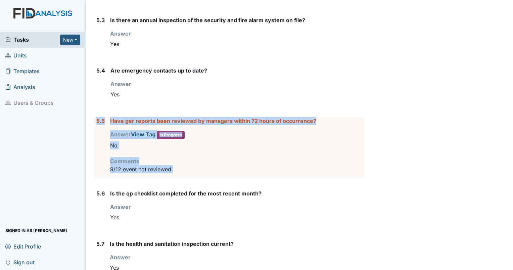
drag, startPoint x: 181, startPoint y: 161, endPoint x: 95, endPoint y: 102, distance: 104.1
drag, startPoint x: 95, startPoint y: 102, endPoint x: 116, endPoint y: 114, distance: 24.5
copy div "5.5 Have ger reports been reviewed by managers within 72 hours of occurrence? A…"
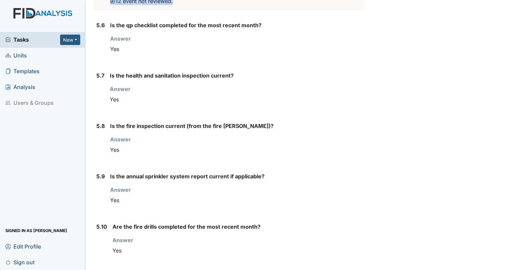
scroll to position [2781, 0]
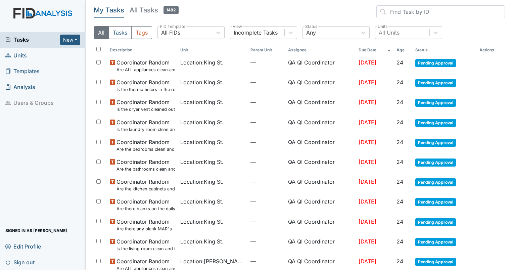
click at [23, 60] on span "Units" at bounding box center [15, 55] width 21 height 10
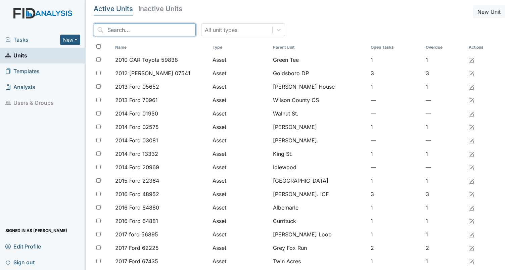
click at [127, 24] on input "search" at bounding box center [145, 29] width 102 height 13
click at [127, 24] on input "e" at bounding box center [145, 29] width 102 height 13
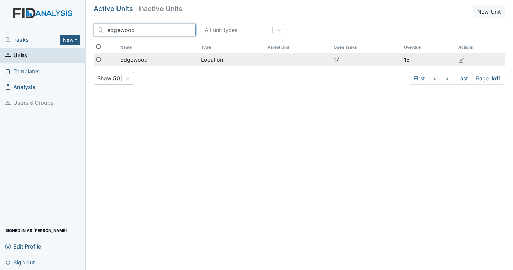
type input "edgewood"
click at [135, 56] on span "Edgewood" at bounding box center [134, 60] width 28 height 8
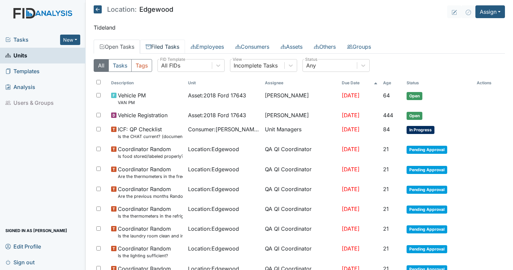
click at [161, 47] on link "Filed Tasks" at bounding box center [162, 47] width 45 height 14
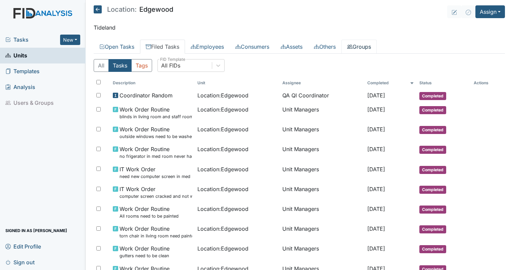
click at [370, 48] on link "Groups" at bounding box center [358, 47] width 35 height 14
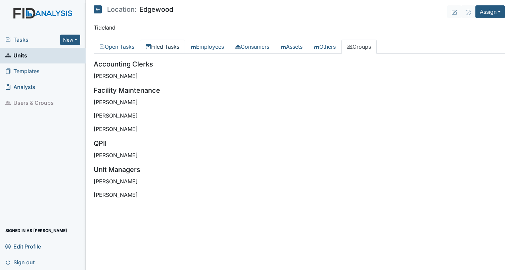
click at [160, 46] on link "Filed Tasks" at bounding box center [162, 47] width 45 height 14
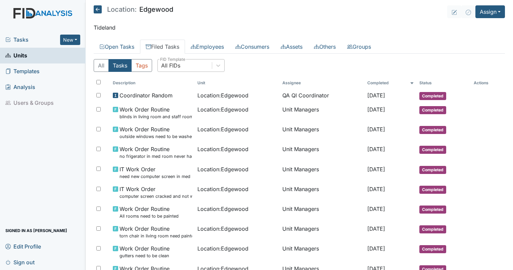
click at [191, 68] on div "All FIDs" at bounding box center [185, 65] width 54 height 12
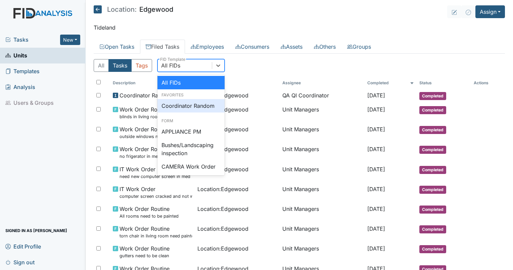
click at [185, 106] on div "Coordinator Random" at bounding box center [190, 105] width 67 height 13
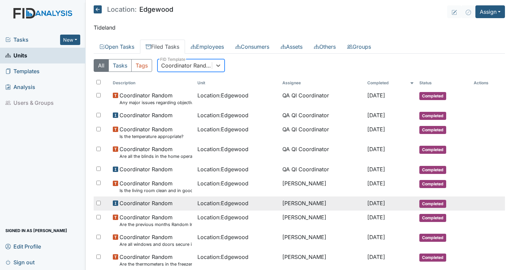
click at [211, 201] on span "Location : Edgewood" at bounding box center [222, 203] width 51 height 8
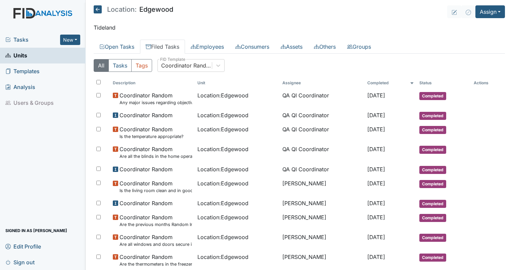
click at [376, 81] on th "Completed" at bounding box center [391, 82] width 52 height 11
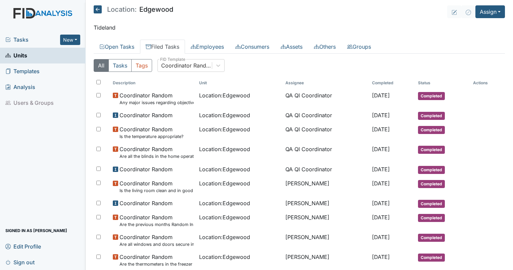
click at [376, 81] on th "Completed" at bounding box center [392, 82] width 46 height 11
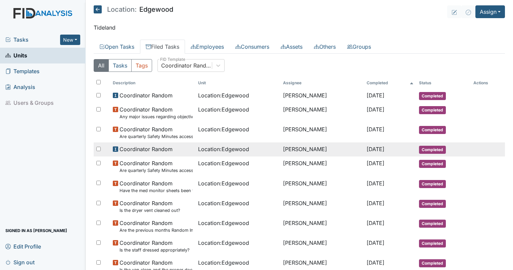
click at [318, 147] on td "Larry Opperman" at bounding box center [322, 149] width 84 height 14
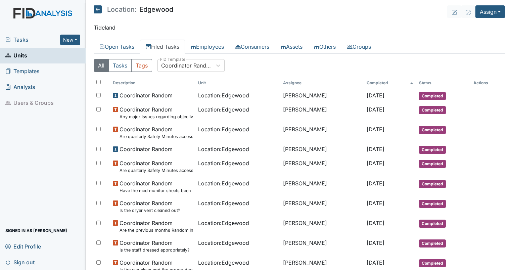
click at [367, 85] on th "Completed" at bounding box center [390, 82] width 52 height 11
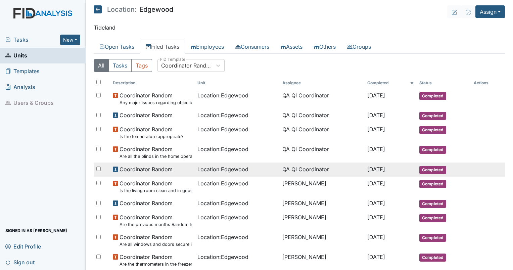
click at [228, 168] on span "Location : Edgewood" at bounding box center [222, 169] width 51 height 8
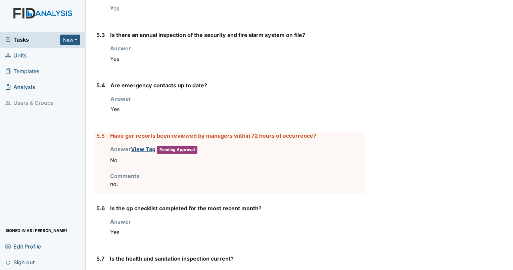
scroll to position [2841, 0]
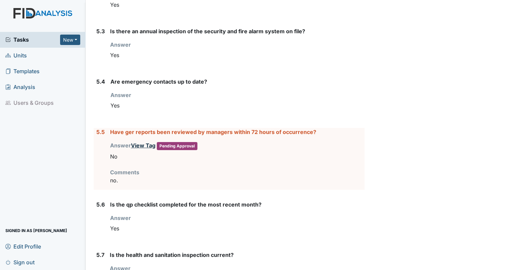
click at [148, 142] on link "View Tag" at bounding box center [143, 145] width 25 height 7
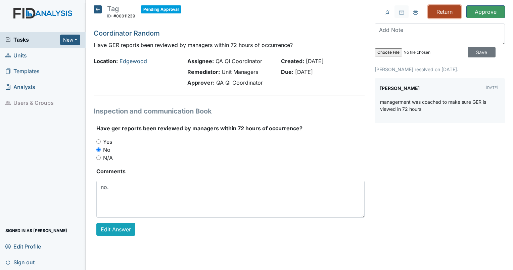
click at [446, 13] on input "Return" at bounding box center [444, 11] width 33 height 13
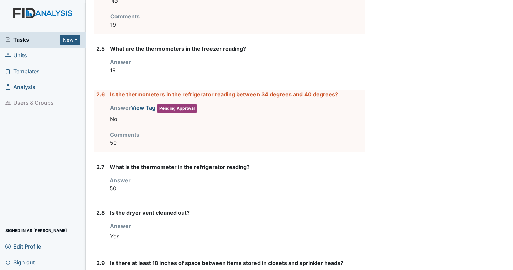
scroll to position [975, 0]
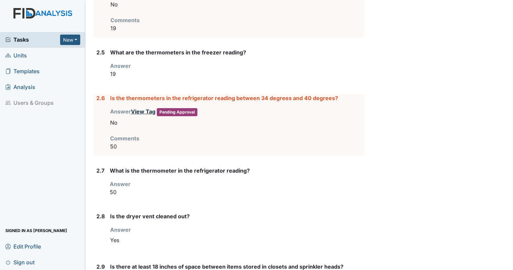
click at [149, 109] on link "View Tag" at bounding box center [143, 111] width 25 height 7
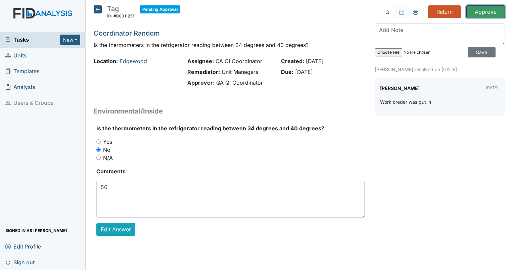
click at [491, 11] on input "Approve" at bounding box center [485, 11] width 39 height 13
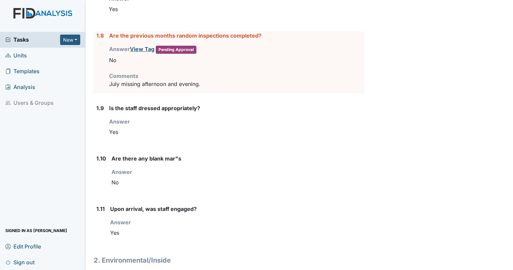
scroll to position [468, 0]
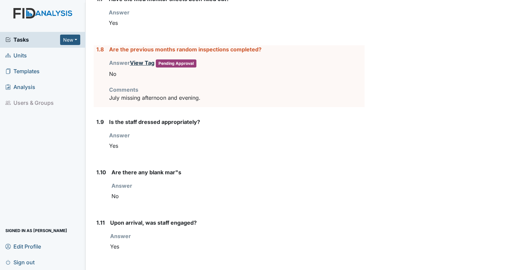
click at [138, 63] on link "View Tag" at bounding box center [142, 62] width 25 height 7
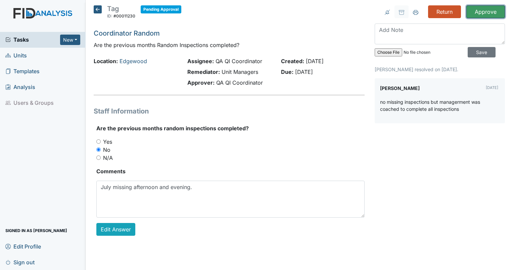
click at [482, 10] on input "Approve" at bounding box center [485, 11] width 39 height 13
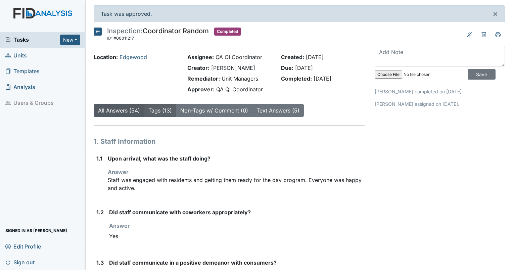
click at [157, 111] on link "Tags (13)" at bounding box center [159, 110] width 23 height 7
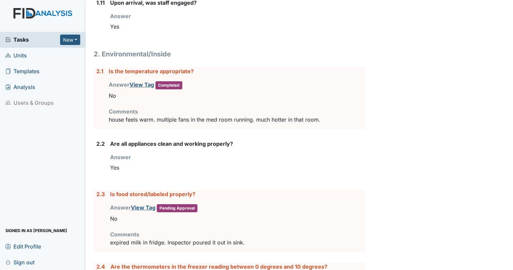
scroll to position [730, 0]
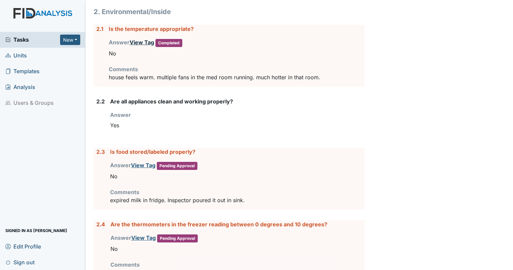
click at [140, 41] on link "View Tag" at bounding box center [142, 42] width 25 height 7
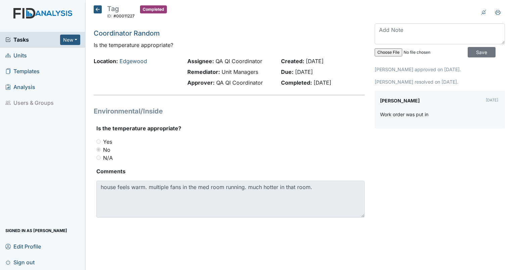
click at [408, 64] on div "Save [PERSON_NAME] approved on [DATE]. [PERSON_NAME] resolved on [DATE]. [PERSO…" at bounding box center [440, 75] width 130 height 105
click at [98, 10] on icon at bounding box center [98, 9] width 8 height 8
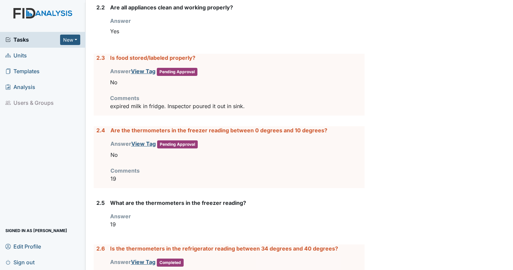
scroll to position [809, 0]
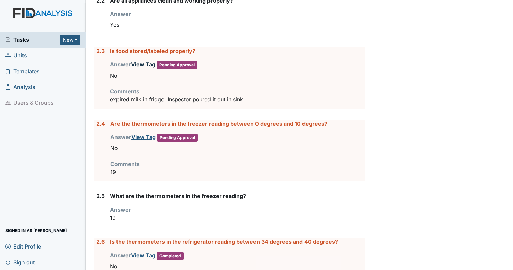
click at [146, 63] on link "View Tag" at bounding box center [143, 64] width 25 height 7
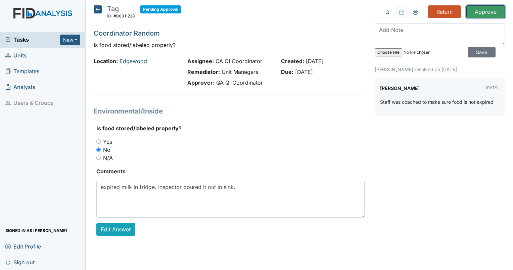
click at [491, 13] on input "Approve" at bounding box center [485, 11] width 39 height 13
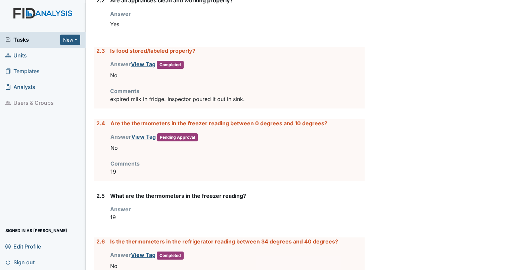
scroll to position [853, 0]
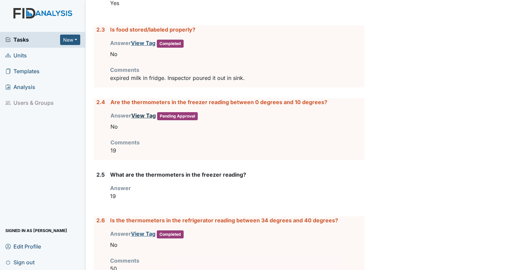
click at [146, 115] on link "View Tag" at bounding box center [143, 115] width 25 height 7
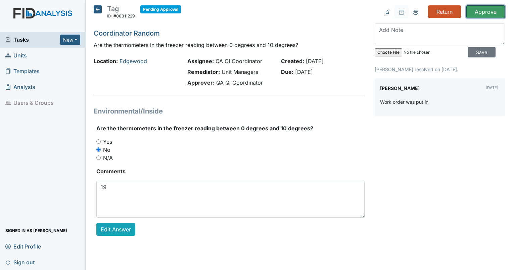
click at [478, 9] on input "Approve" at bounding box center [485, 11] width 39 height 13
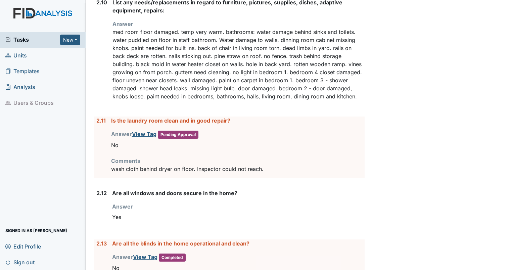
scroll to position [1310, 0]
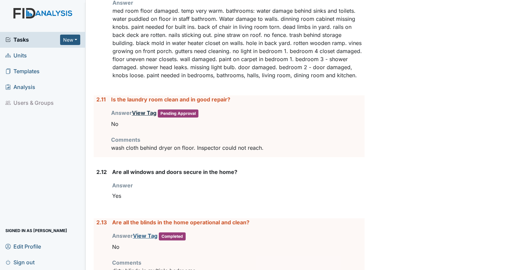
click at [135, 109] on link "View Tag" at bounding box center [144, 112] width 25 height 7
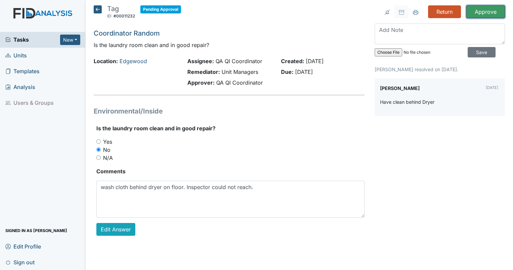
click at [480, 12] on input "Approve" at bounding box center [485, 11] width 39 height 13
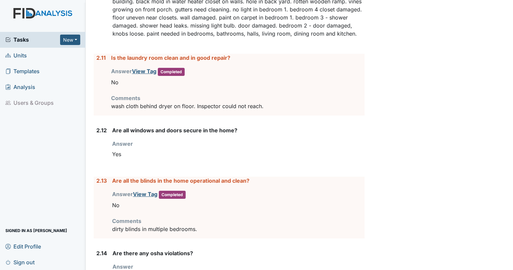
scroll to position [1398, 0]
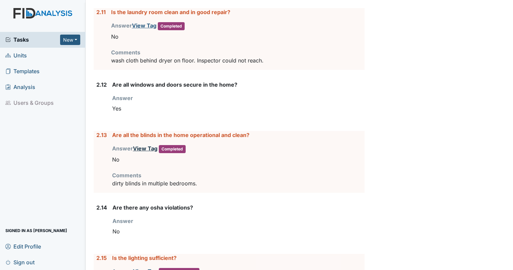
click at [152, 145] on link "View Tag" at bounding box center [145, 148] width 25 height 7
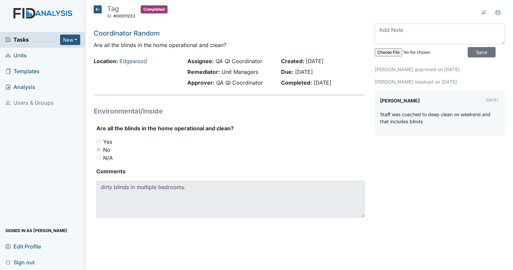
click at [94, 12] on icon at bounding box center [98, 9] width 8 height 8
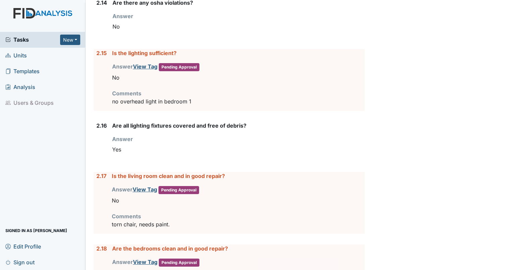
scroll to position [1577, 0]
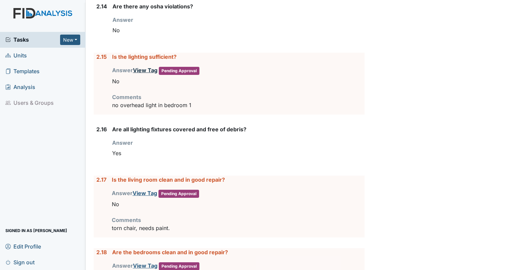
click at [146, 67] on link "View Tag" at bounding box center [145, 70] width 25 height 7
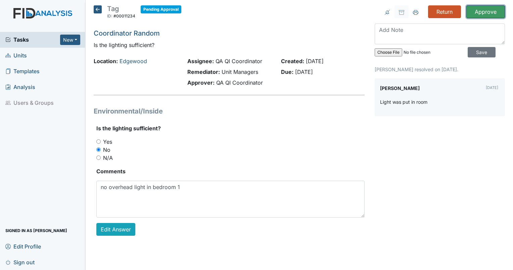
click at [485, 10] on input "Approve" at bounding box center [485, 11] width 39 height 13
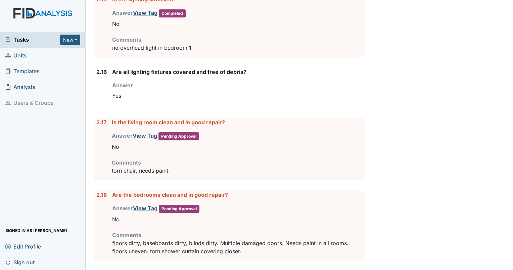
scroll to position [1705, 0]
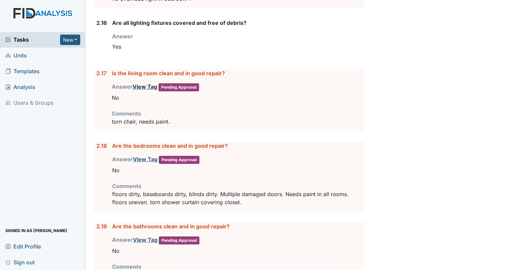
click at [142, 83] on link "View Tag" at bounding box center [145, 86] width 25 height 7
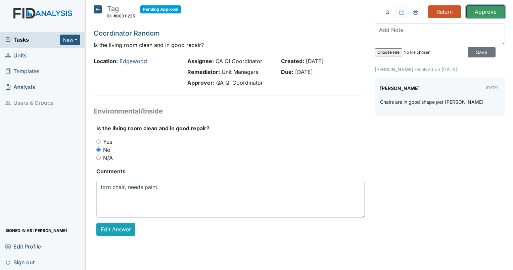
click at [483, 12] on input "Approve" at bounding box center [485, 11] width 39 height 13
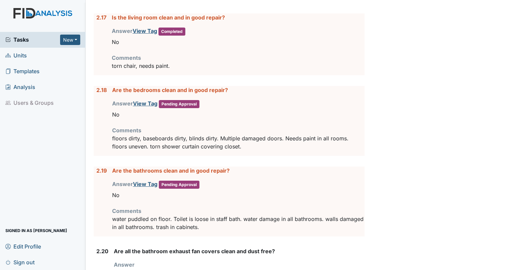
scroll to position [1778, 0]
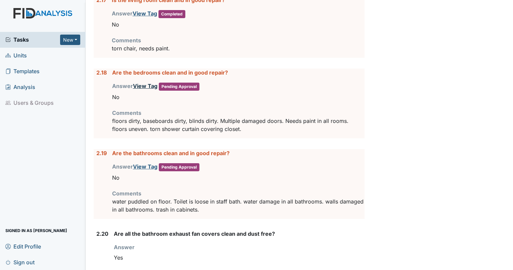
click at [142, 83] on link "View Tag" at bounding box center [145, 86] width 25 height 7
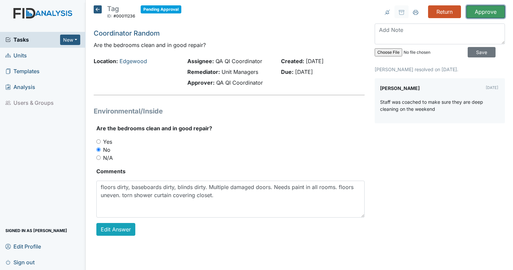
click at [479, 16] on input "Approve" at bounding box center [485, 11] width 39 height 13
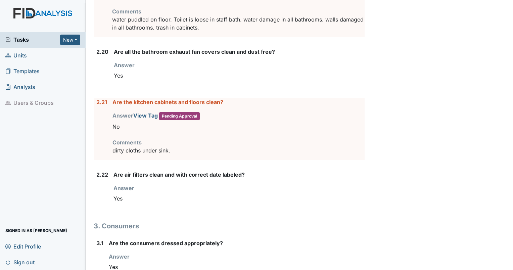
scroll to position [1964, 0]
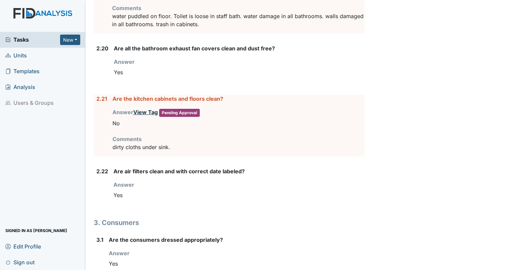
click at [146, 109] on link "View Tag" at bounding box center [145, 112] width 25 height 7
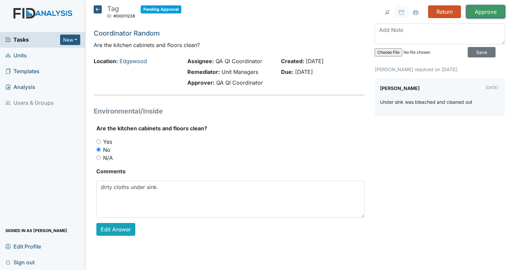
click at [484, 14] on input "Approve" at bounding box center [485, 11] width 39 height 13
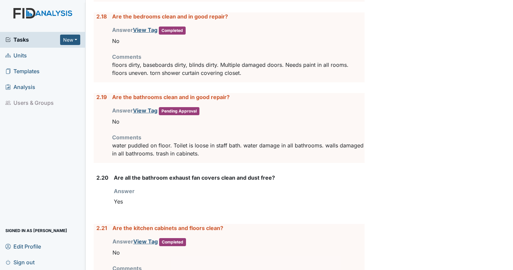
scroll to position [1821, 0]
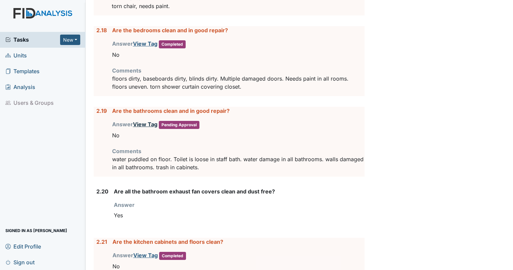
click at [148, 121] on link "View Tag" at bounding box center [145, 124] width 25 height 7
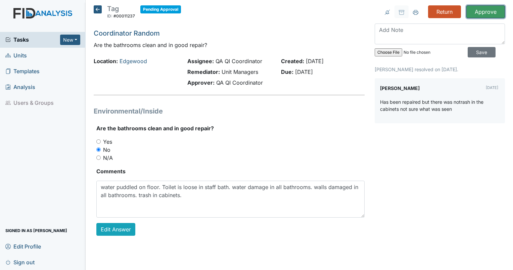
click at [478, 9] on input "Approve" at bounding box center [485, 11] width 39 height 13
